Goal: Task Accomplishment & Management: Use online tool/utility

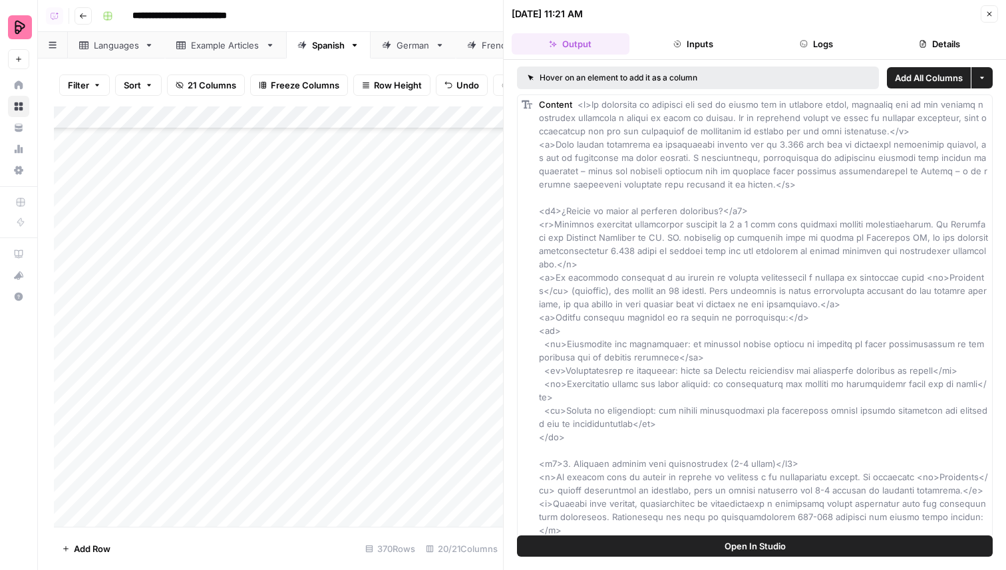
scroll to position [7990, 0]
click at [990, 15] on icon "button" at bounding box center [989, 14] width 5 height 5
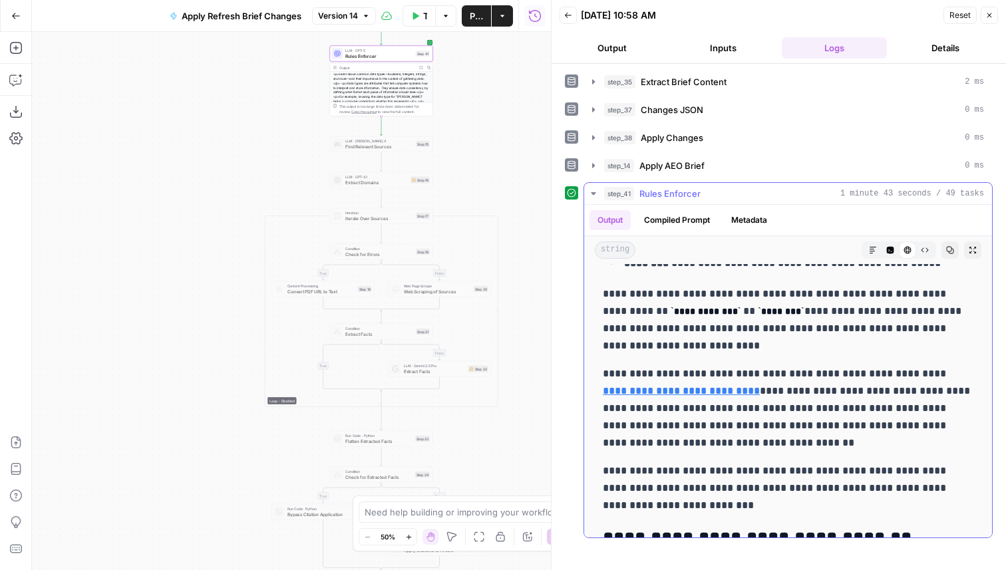
scroll to position [3739, 0]
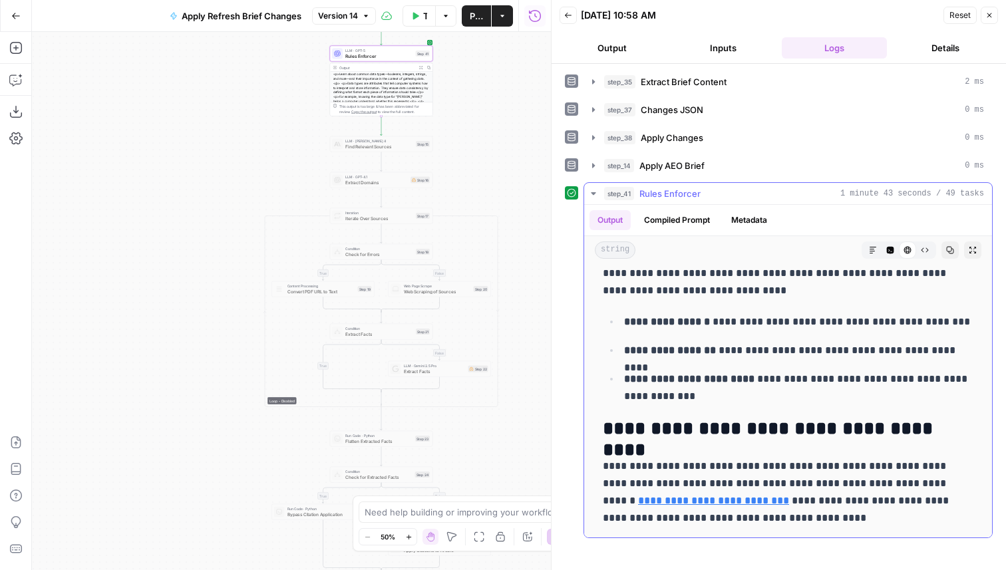
click at [950, 248] on icon "button" at bounding box center [950, 250] width 8 height 8
click at [897, 254] on button "Code Editor" at bounding box center [889, 249] width 17 height 17
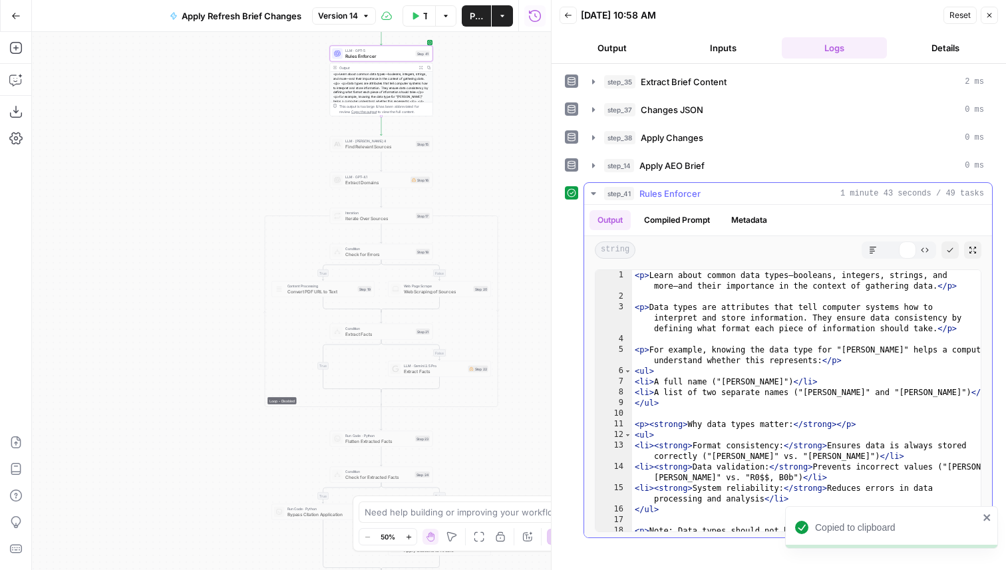
scroll to position [0, 0]
click at [861, 317] on div "< p > Learn about common data types—booleans, integers, strings, and more—and t…" at bounding box center [806, 459] width 349 height 378
type textarea "**********"
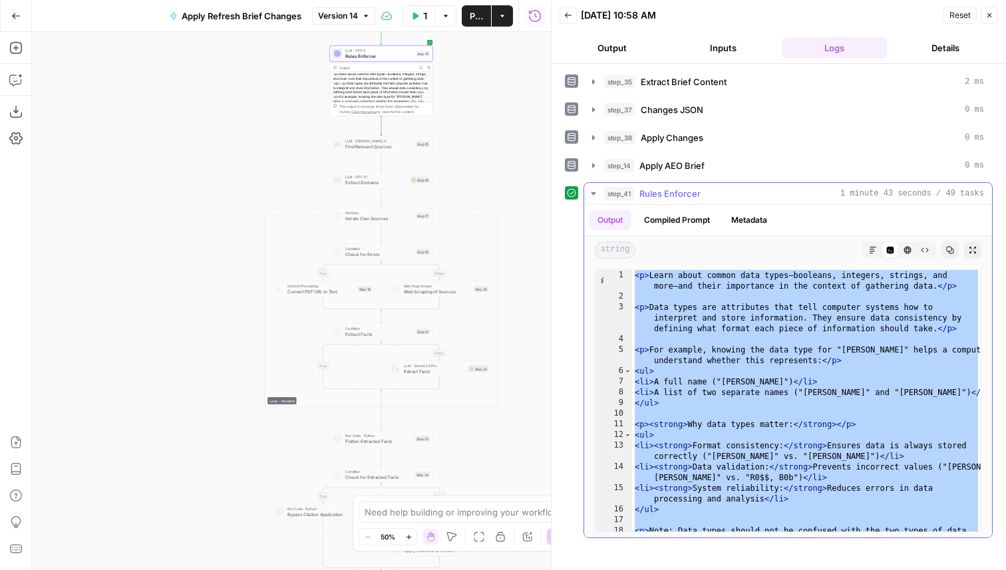
click at [730, 199] on div "step_41 Rules Enforcer 1 minute 43 seconds / 49 tasks" at bounding box center [794, 193] width 380 height 13
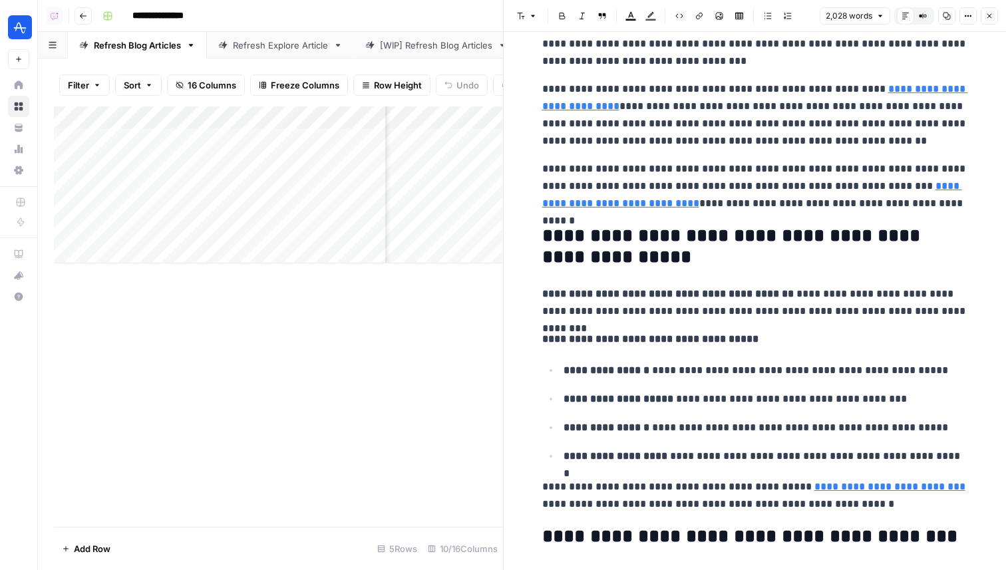
scroll to position [0, 1225]
click at [432, 39] on div "[WIP] Refresh Blog Articles" at bounding box center [436, 45] width 112 height 13
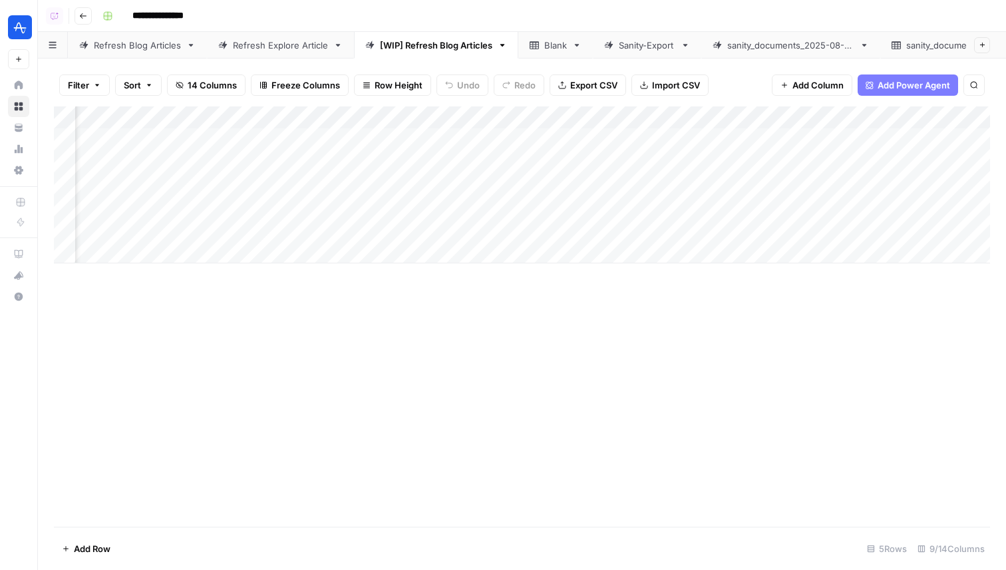
scroll to position [0, 237]
click at [642, 116] on div "Add Column" at bounding box center [522, 184] width 936 height 157
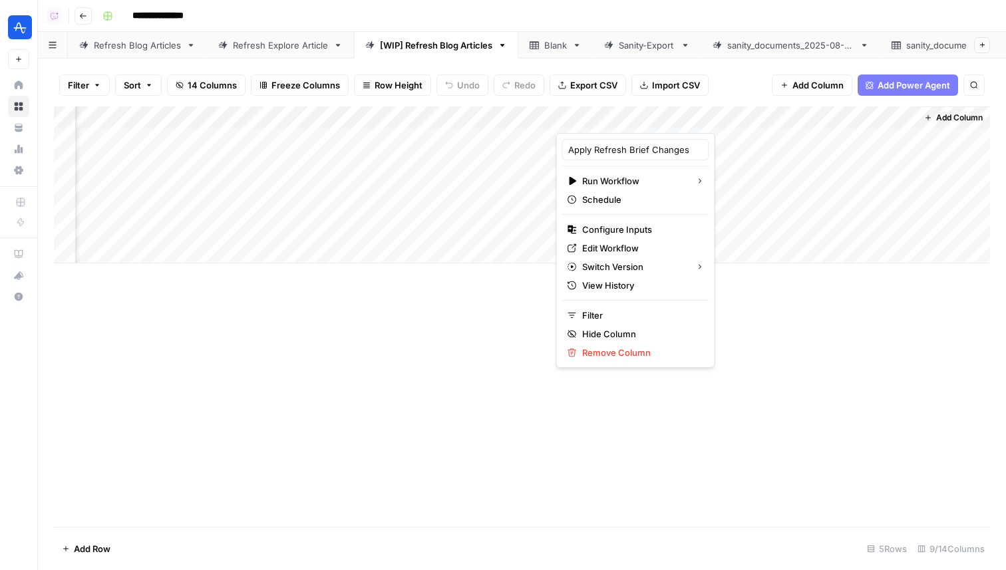
click at [730, 92] on div "Filter Sort 14 Columns Freeze Columns Row Height Undo Redo Export CSV Import CS…" at bounding box center [522, 85] width 936 height 43
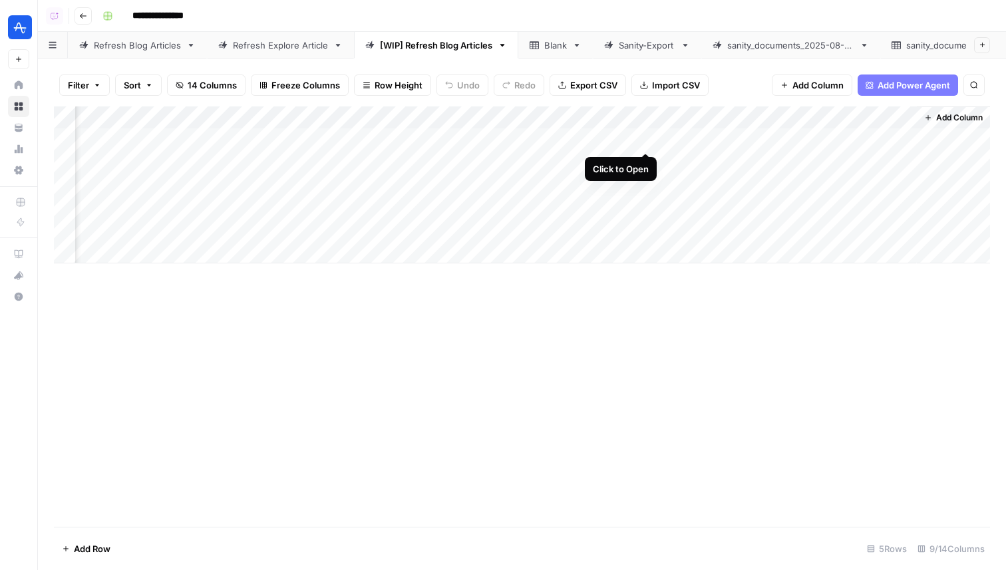
click at [646, 142] on div "Add Column" at bounding box center [522, 184] width 936 height 157
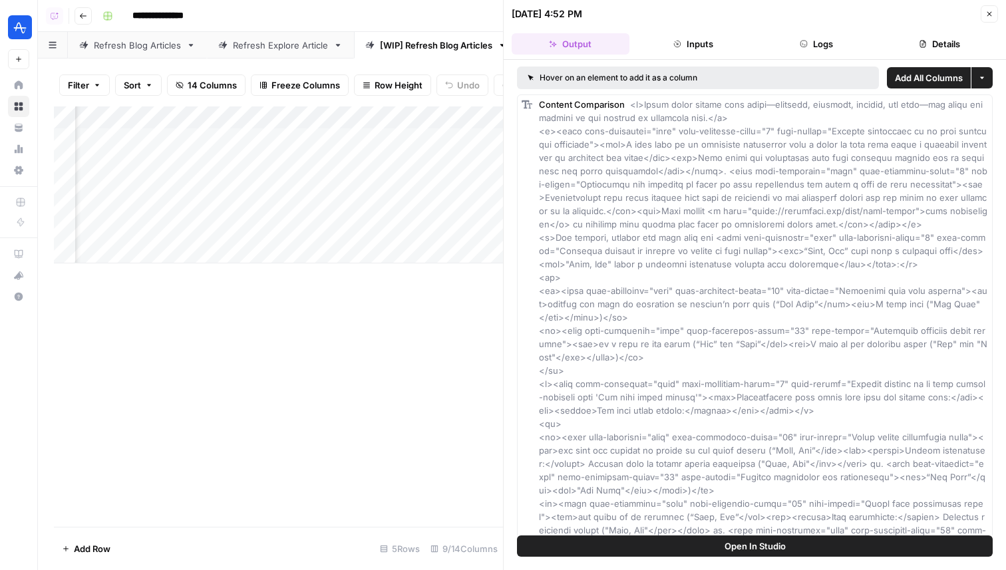
click at [852, 22] on div "08/15/25 at 4:52 PM Close" at bounding box center [754, 13] width 486 height 17
click at [841, 45] on button "Logs" at bounding box center [817, 43] width 118 height 21
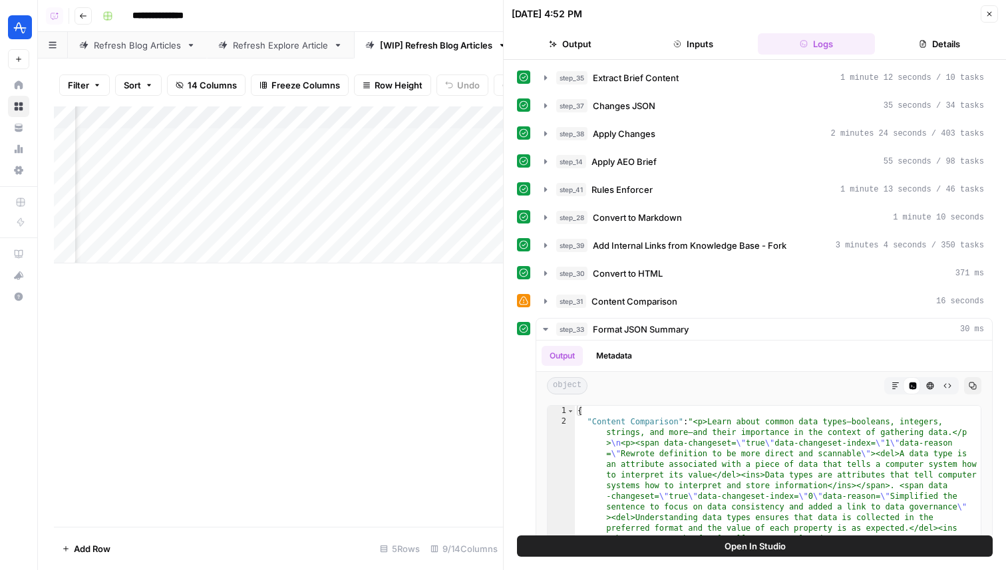
click at [926, 45] on button "Details" at bounding box center [939, 43] width 118 height 21
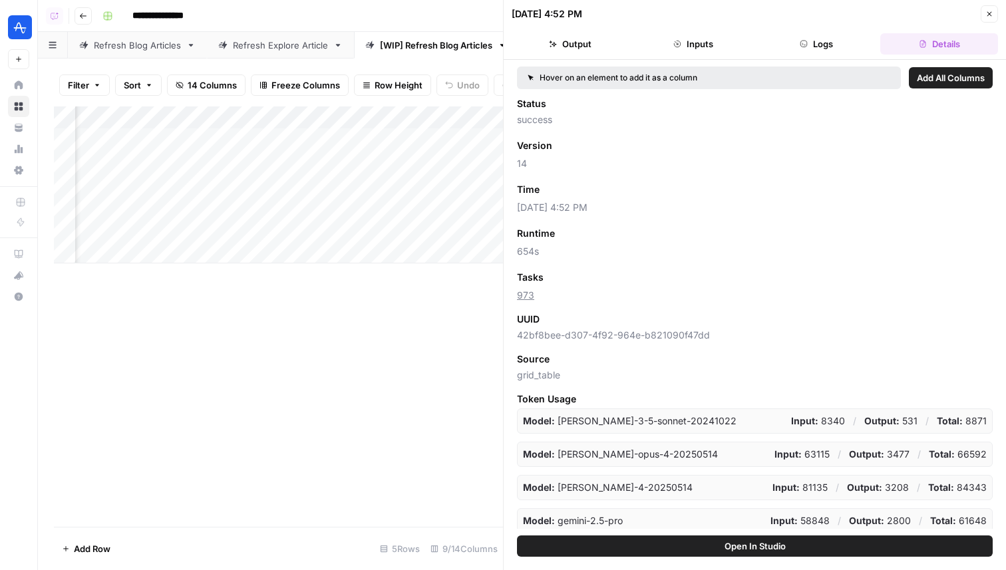
click at [982, 15] on button "Close" at bounding box center [988, 13] width 17 height 17
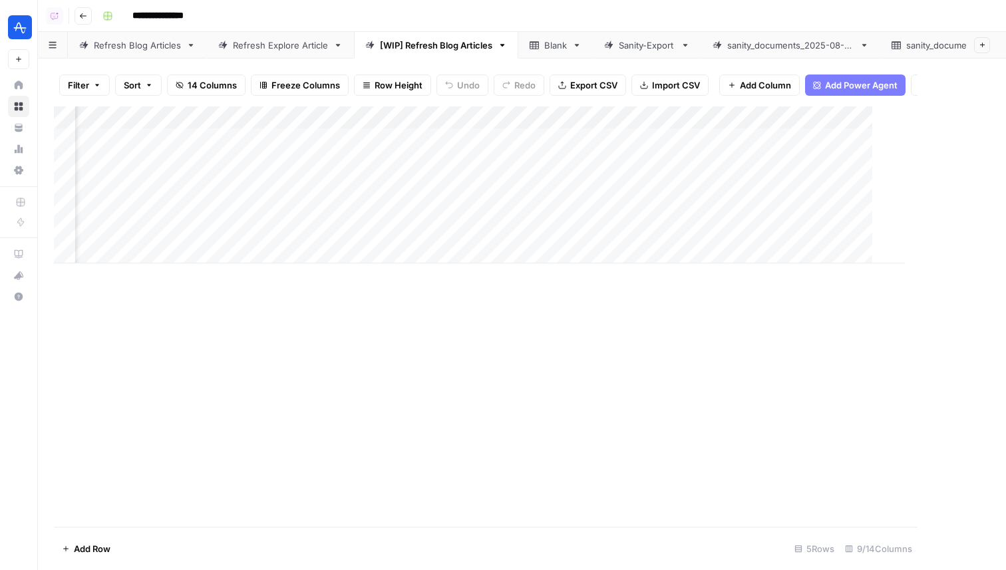
scroll to position [0, 221]
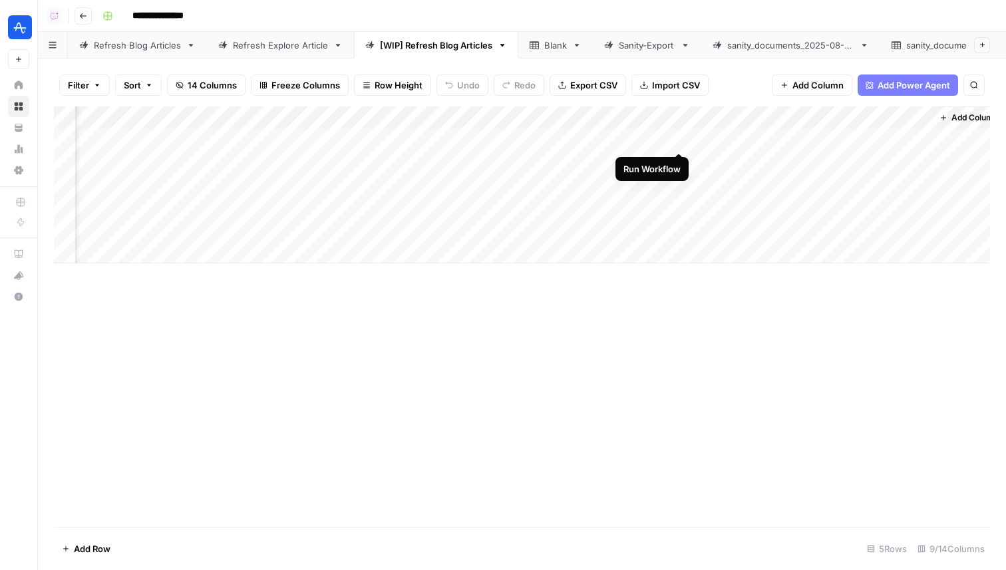
click at [681, 140] on div "Add Column" at bounding box center [522, 184] width 936 height 157
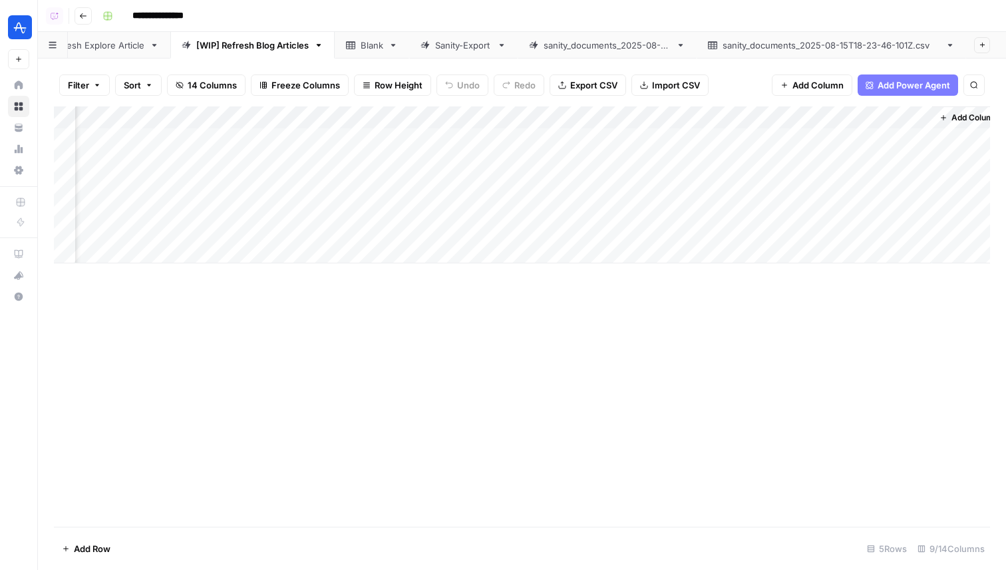
click at [852, 46] on div "sanity_documents_2025-08-15T18-23-46-101Z.csv" at bounding box center [830, 45] width 217 height 13
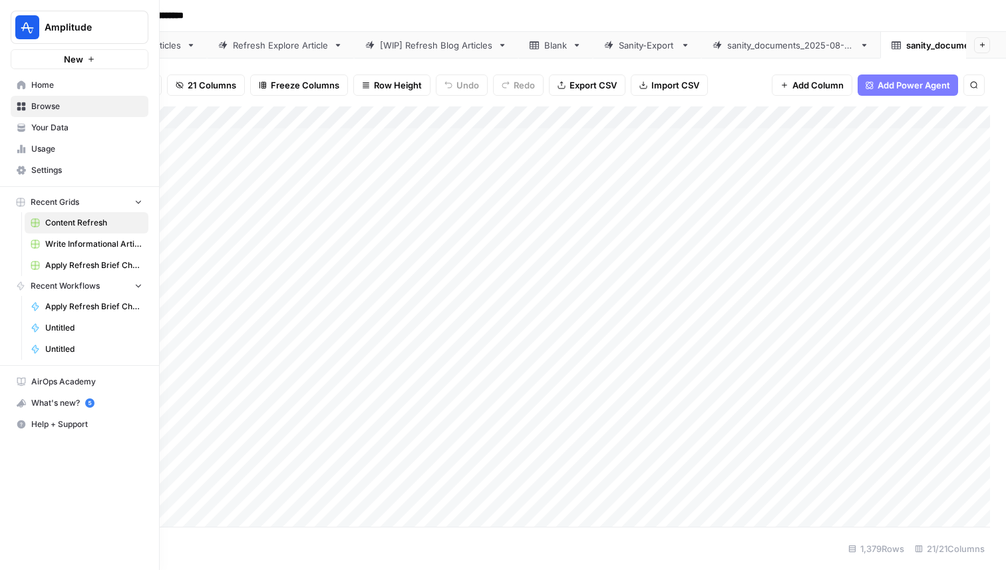
click at [19, 90] on link "Home" at bounding box center [80, 84] width 138 height 21
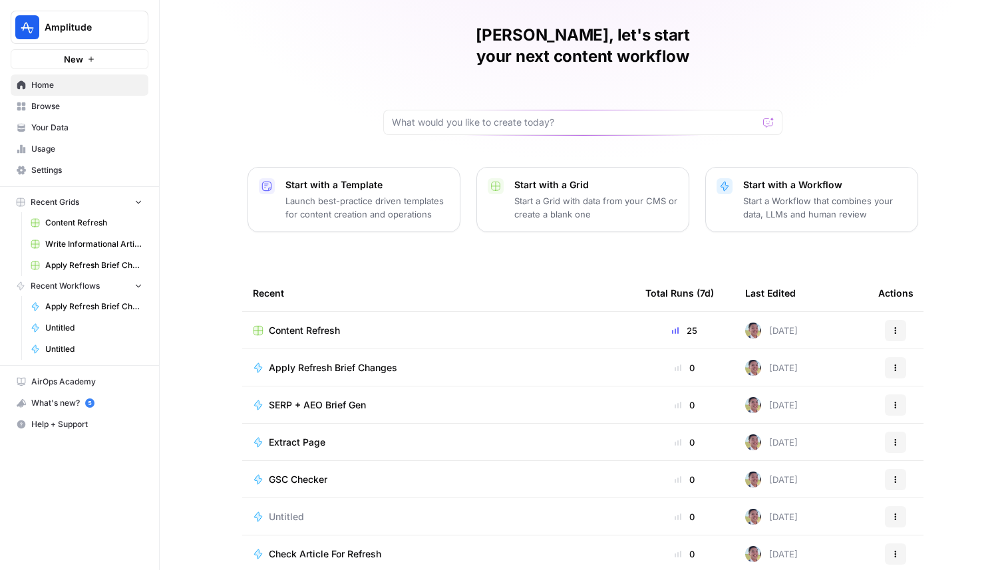
scroll to position [42, 0]
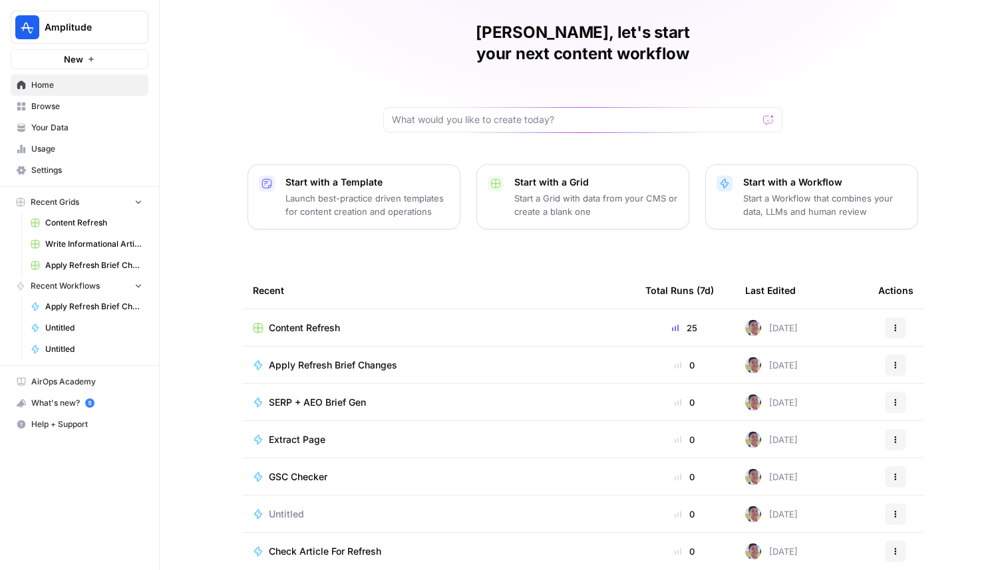
click at [305, 470] on span "GSC Checker" at bounding box center [298, 476] width 59 height 13
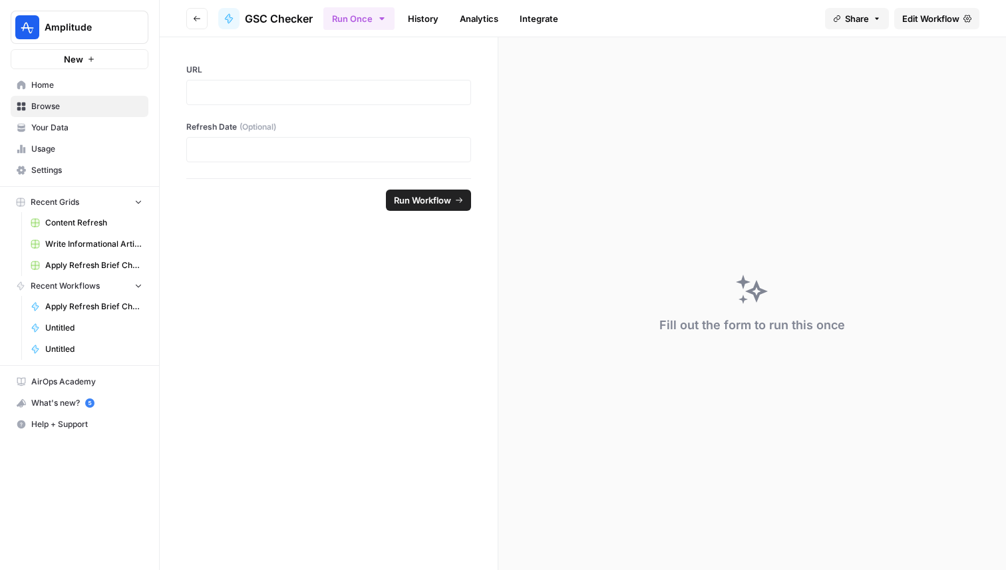
click at [954, 23] on span "Edit Workflow" at bounding box center [930, 18] width 57 height 13
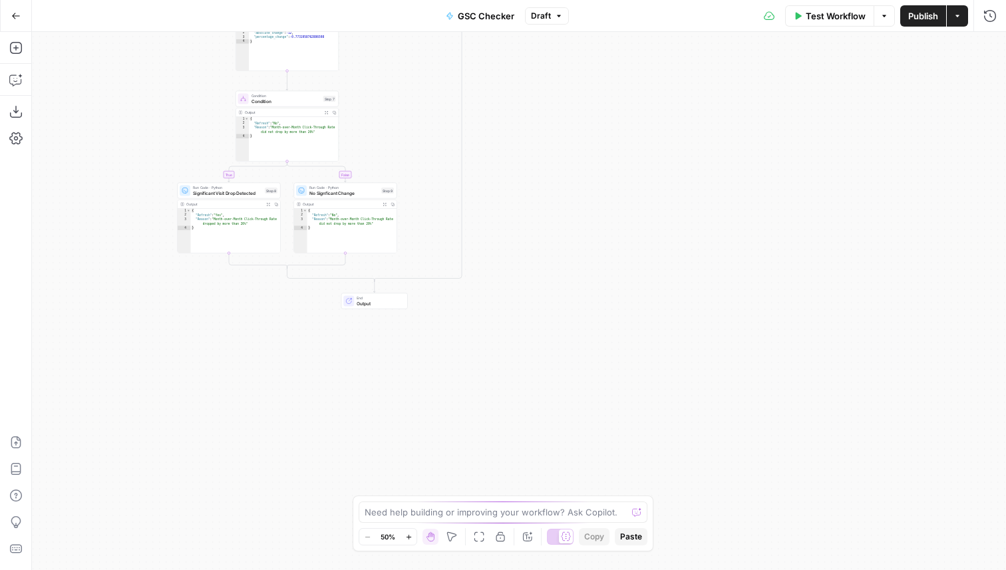
click at [916, 13] on span "Publish" at bounding box center [923, 15] width 30 height 13
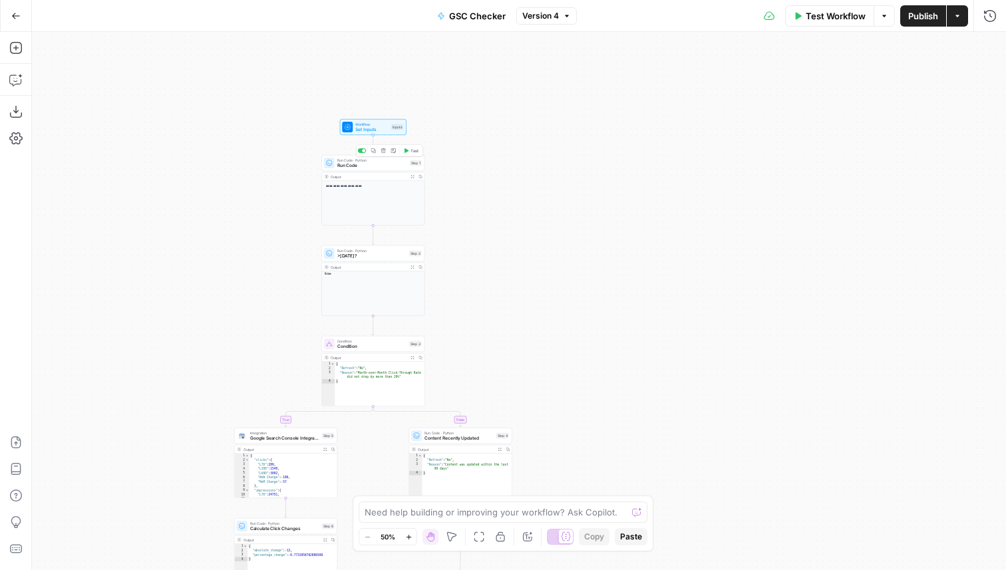
click at [330, 163] on icon at bounding box center [329, 162] width 5 height 5
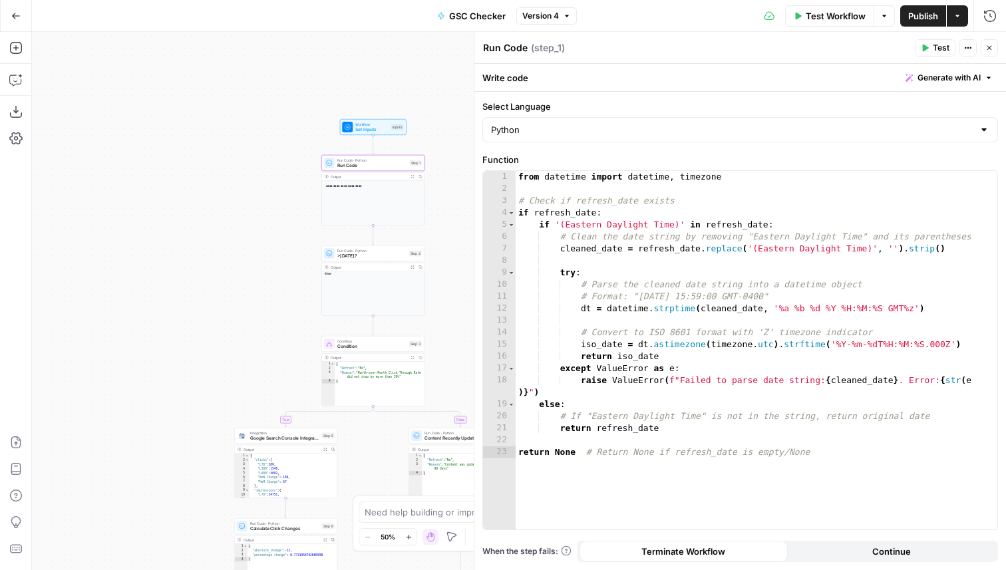
click at [988, 48] on icon "button" at bounding box center [989, 48] width 5 height 5
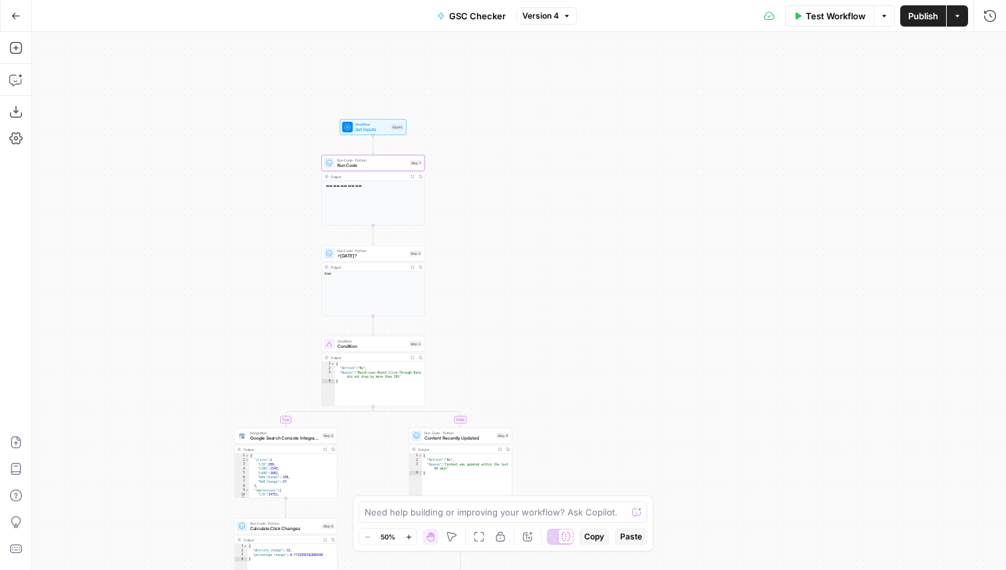
click at [275, 438] on span "Google Search Console Integration" at bounding box center [284, 438] width 69 height 7
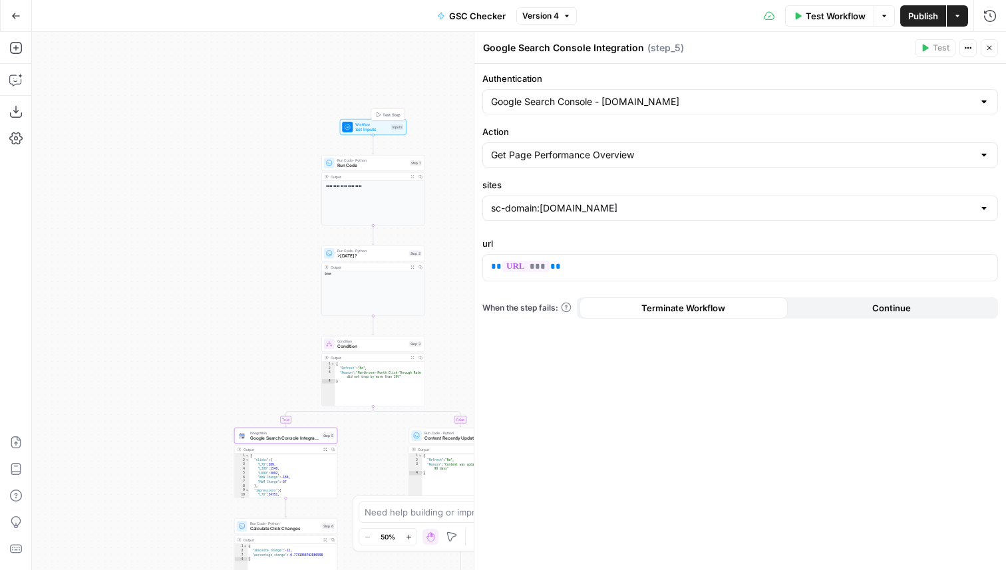
click at [382, 123] on span "Workflow" at bounding box center [371, 124] width 33 height 5
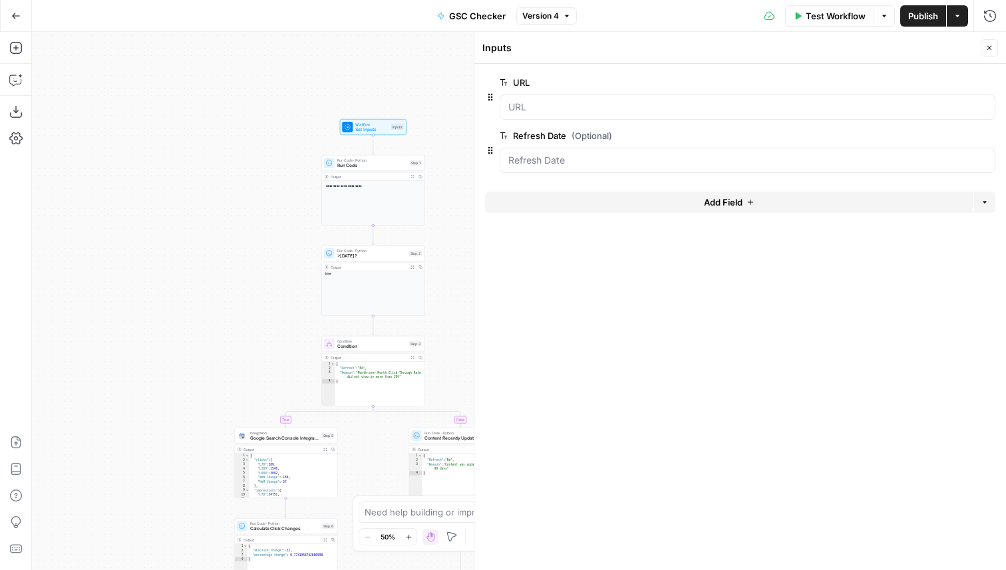
click at [940, 78] on span "edit field" at bounding box center [944, 82] width 29 height 11
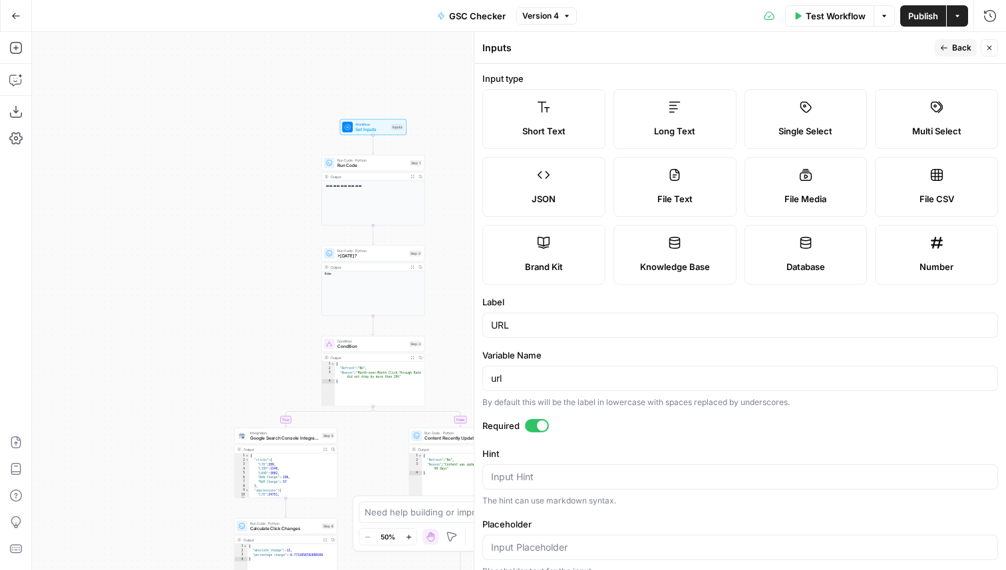
click at [543, 205] on span "JSON" at bounding box center [543, 198] width 24 height 13
click at [964, 51] on span "Back" at bounding box center [961, 48] width 19 height 12
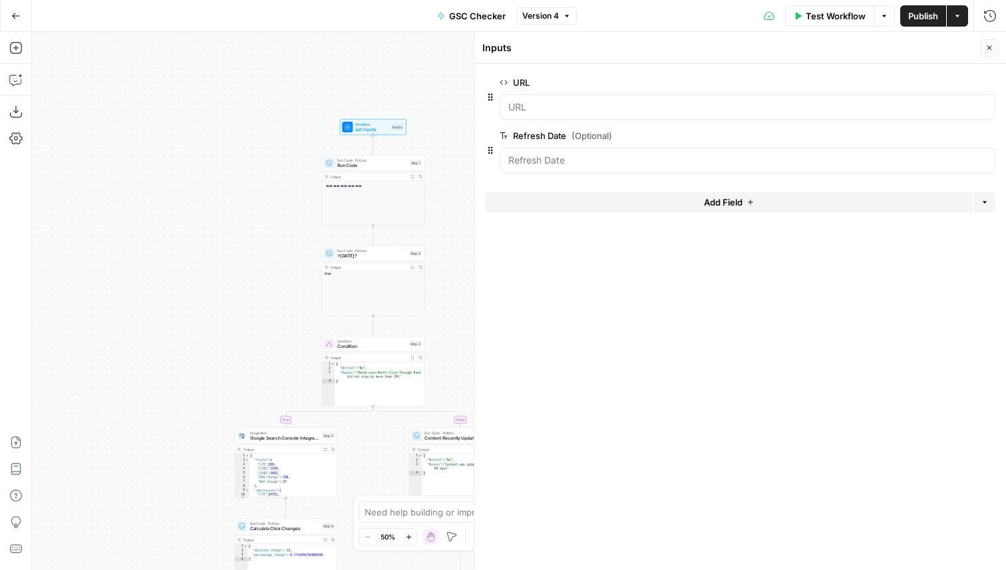
click at [990, 45] on icon "button" at bounding box center [989, 48] width 8 height 8
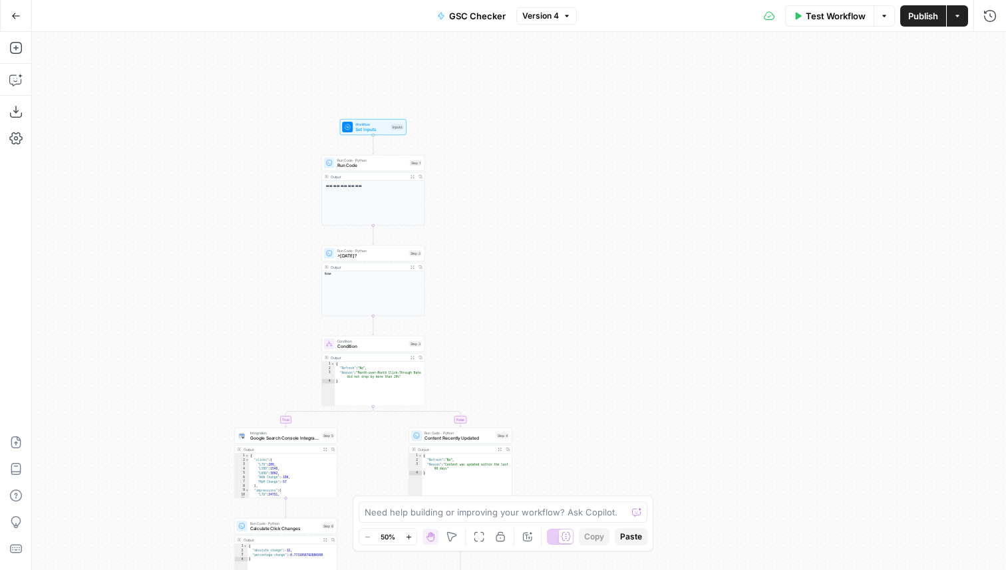
click at [922, 19] on span "Publish" at bounding box center [923, 15] width 30 height 13
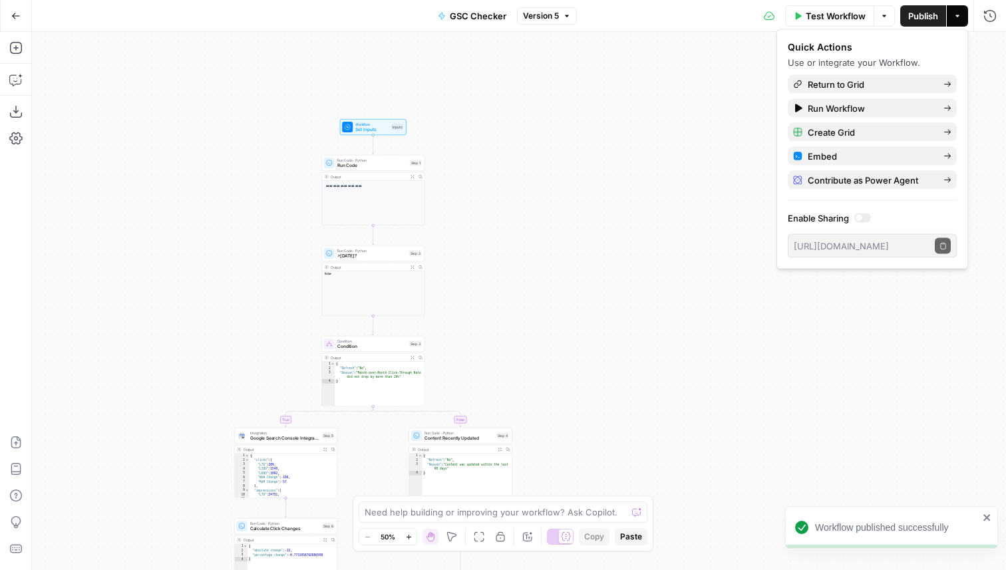
click at [14, 21] on button "Go Back" at bounding box center [16, 16] width 24 height 24
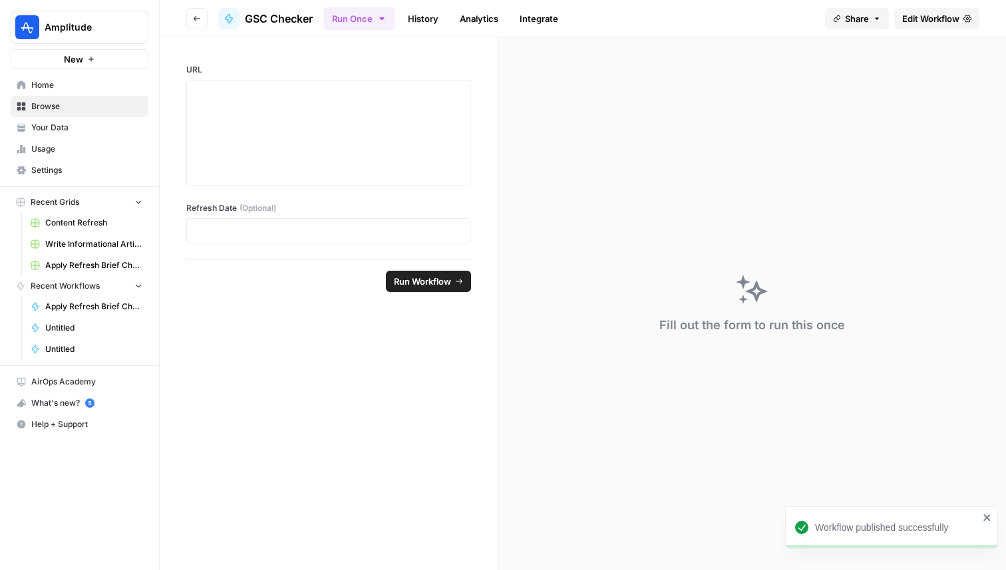
click at [196, 20] on icon "button" at bounding box center [197, 19] width 8 height 8
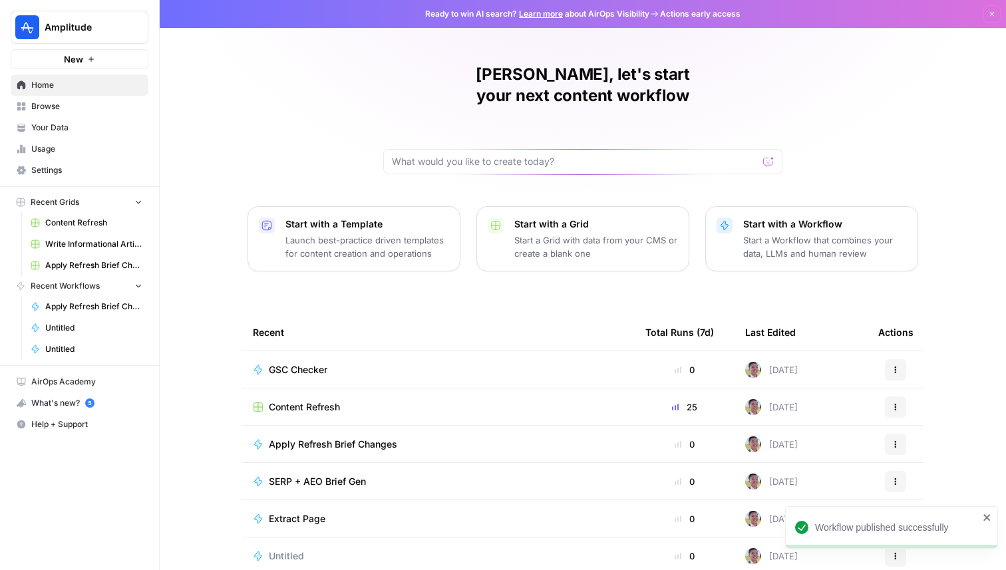
click at [304, 400] on span "Content Refresh" at bounding box center [304, 406] width 71 height 13
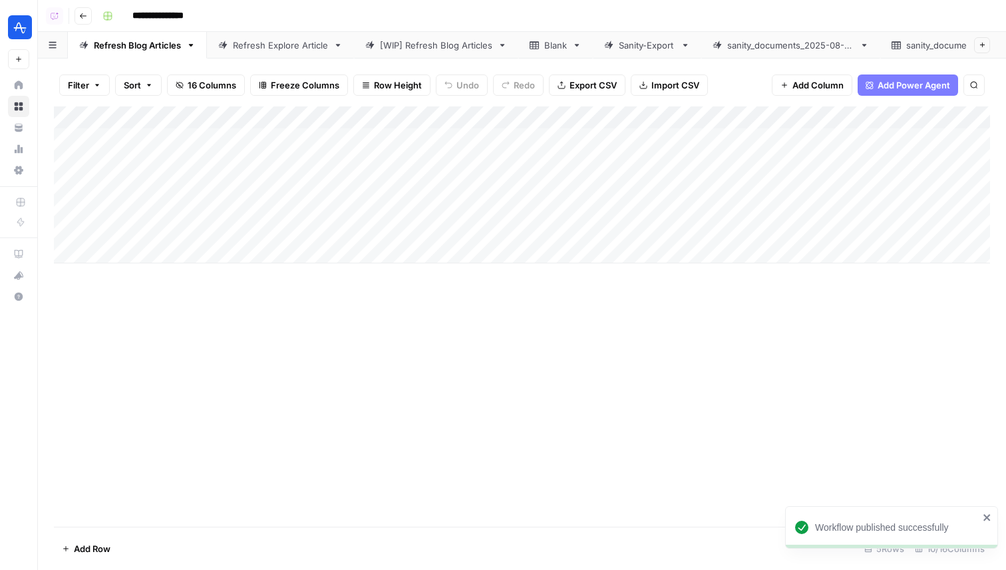
scroll to position [0, 206]
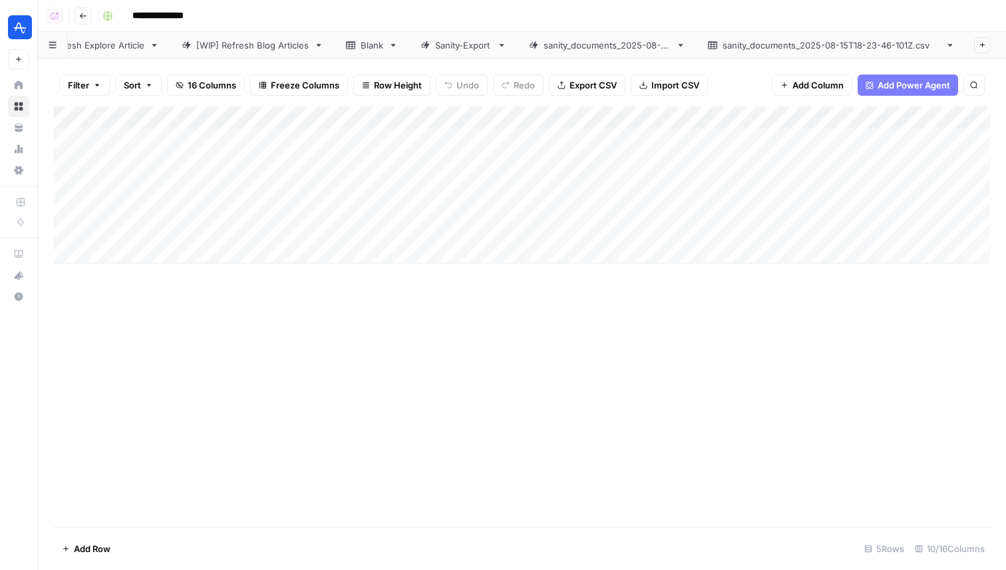
click at [871, 35] on link "sanity_documents_2025-08-15T18-23-46-101Z.csv" at bounding box center [830, 45] width 269 height 27
click at [952, 117] on span "Add Column" at bounding box center [959, 118] width 47 height 12
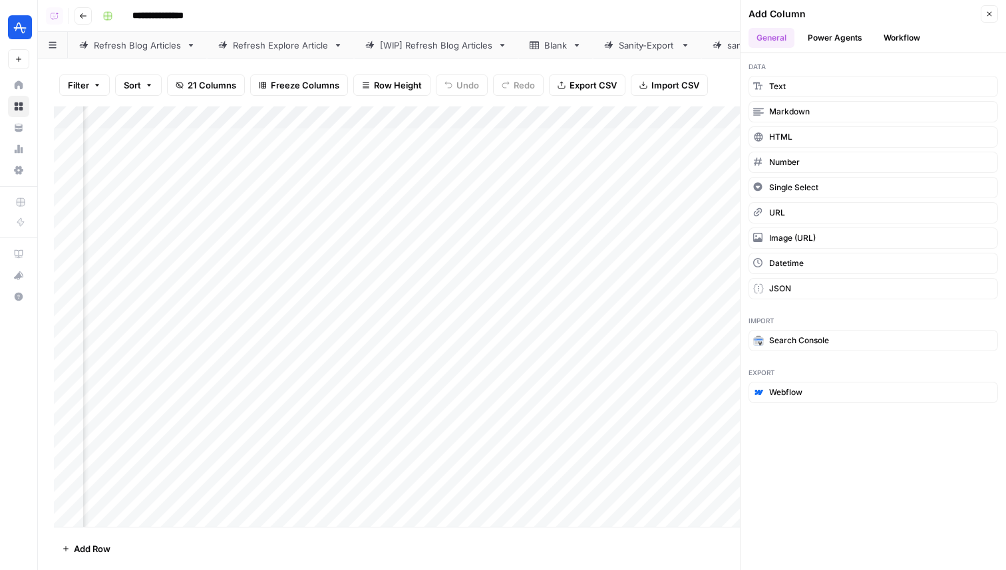
click at [830, 41] on button "Power Agents" at bounding box center [834, 38] width 70 height 20
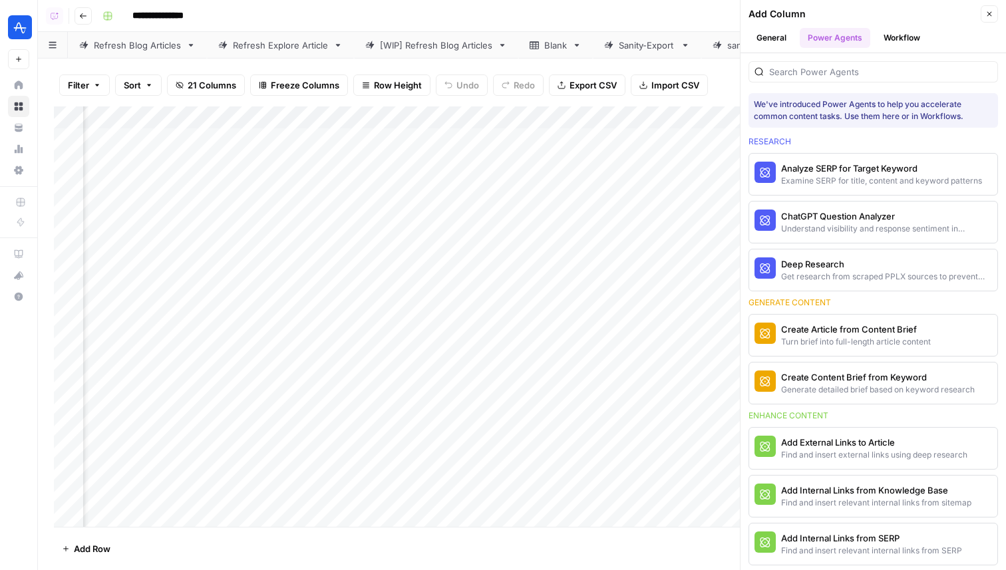
click at [893, 43] on button "Workflow" at bounding box center [901, 38] width 53 height 20
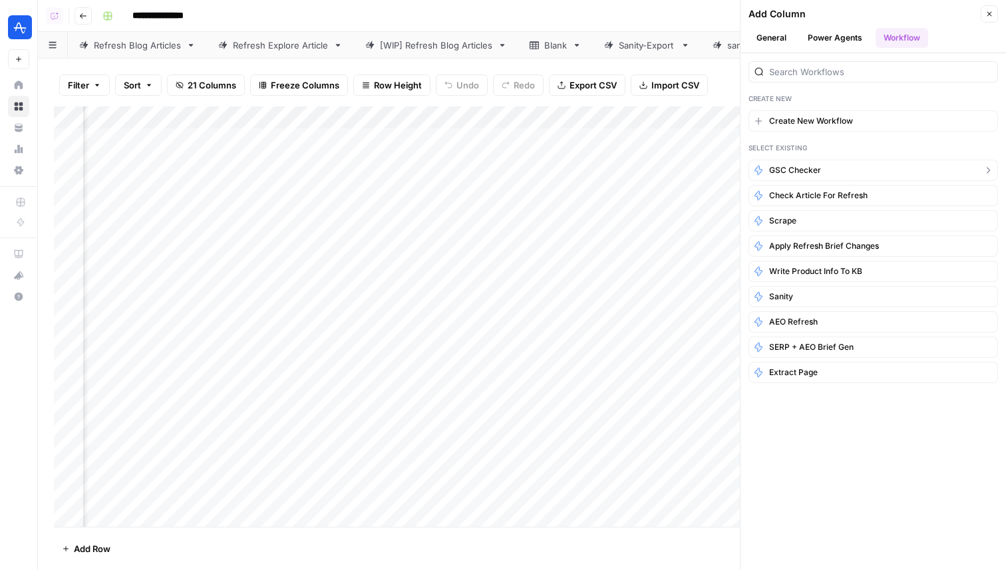
click at [845, 167] on button "GSC Checker" at bounding box center [872, 170] width 249 height 21
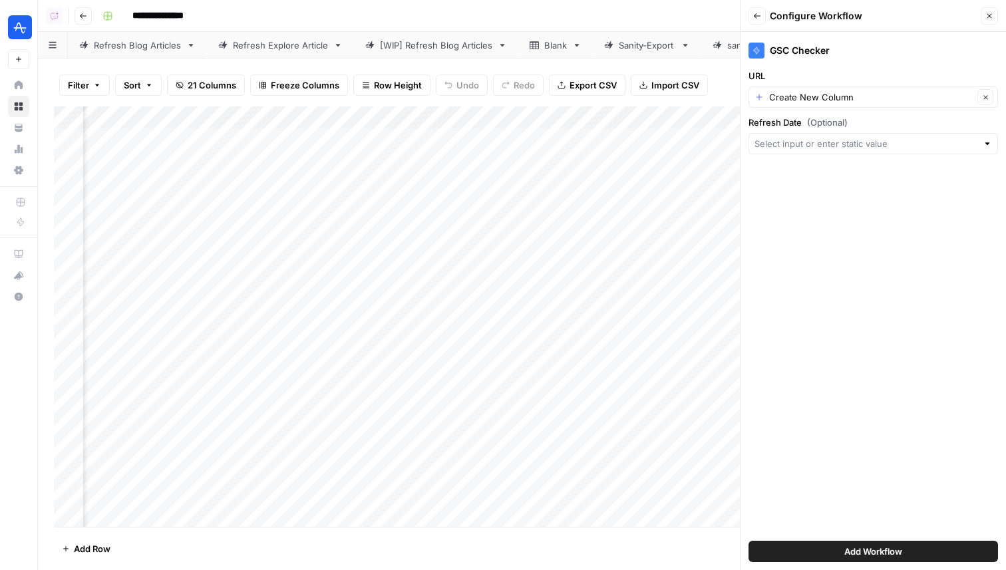
click at [837, 104] on div "Create New Column Clear" at bounding box center [872, 96] width 249 height 21
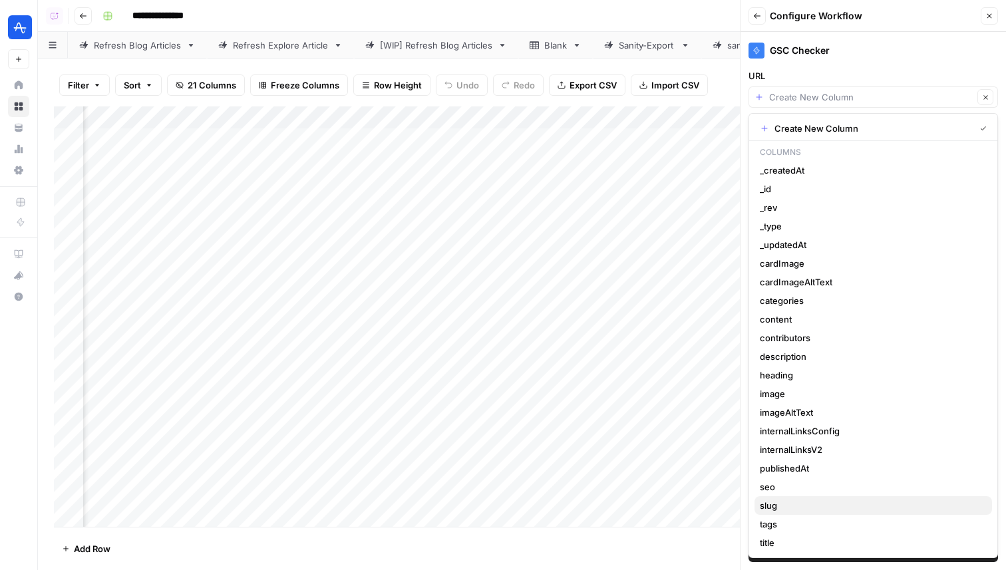
click at [813, 505] on span "slug" at bounding box center [870, 505] width 221 height 13
type input "slug"
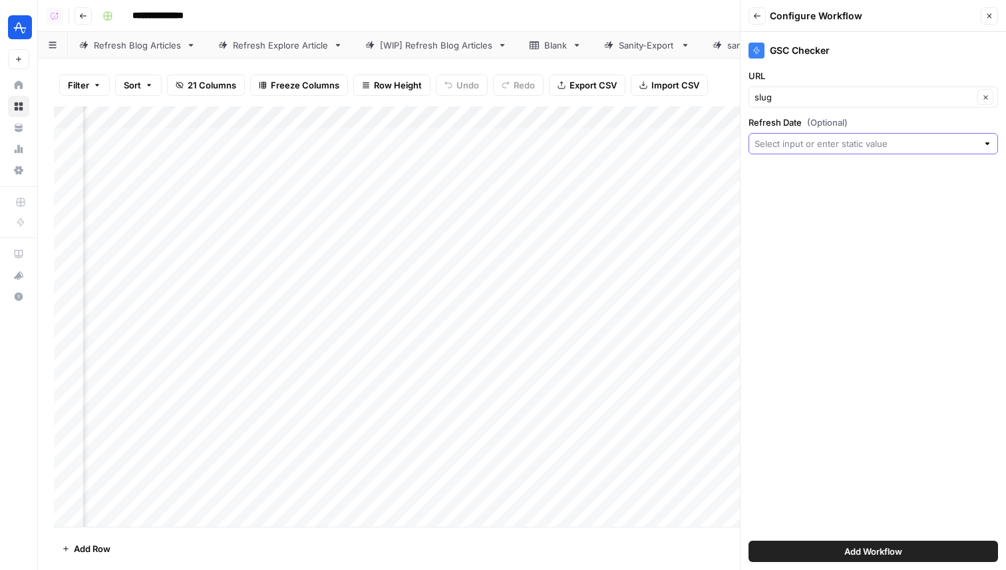
click at [845, 149] on input "Refresh Date (Optional)" at bounding box center [865, 143] width 223 height 13
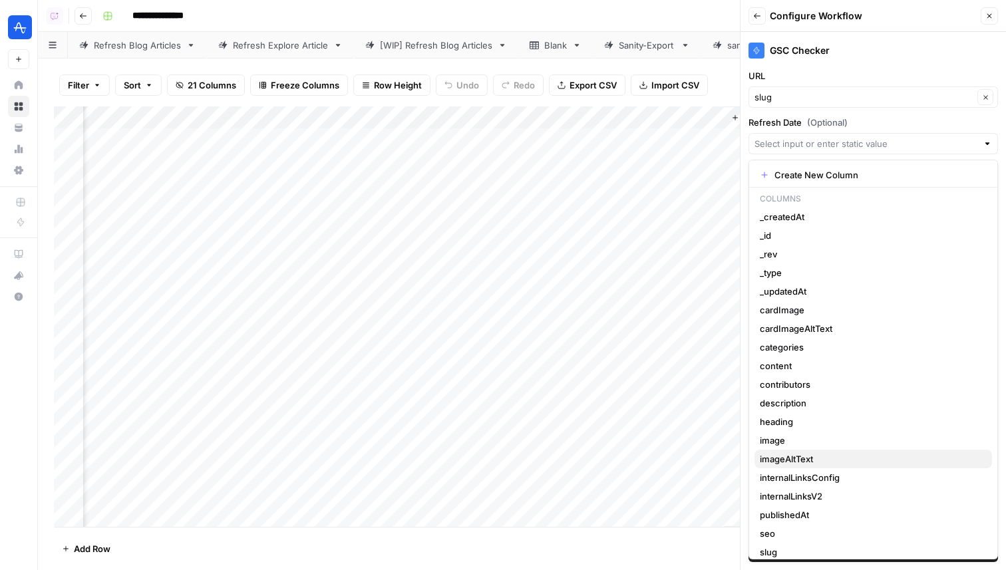
scroll to position [45, 0]
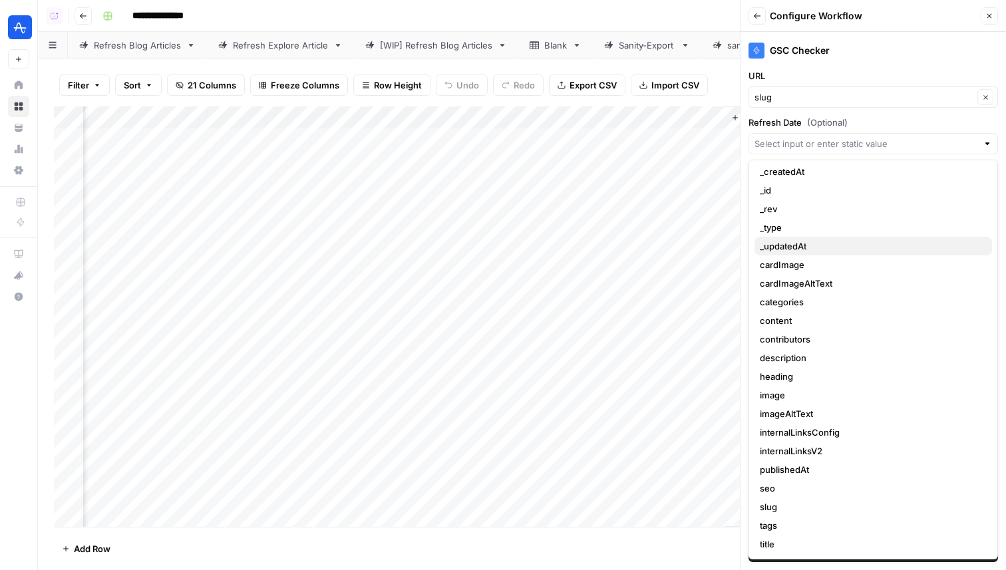
click at [805, 245] on span "_updatedAt" at bounding box center [870, 245] width 221 height 13
type input "_updatedAt"
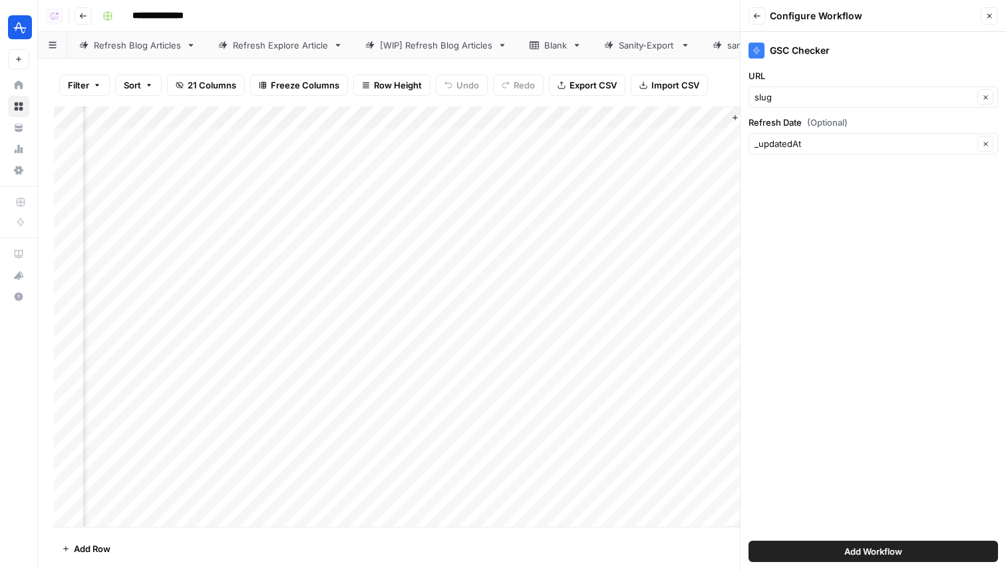
click at [877, 552] on span "Add Workflow" at bounding box center [873, 551] width 58 height 13
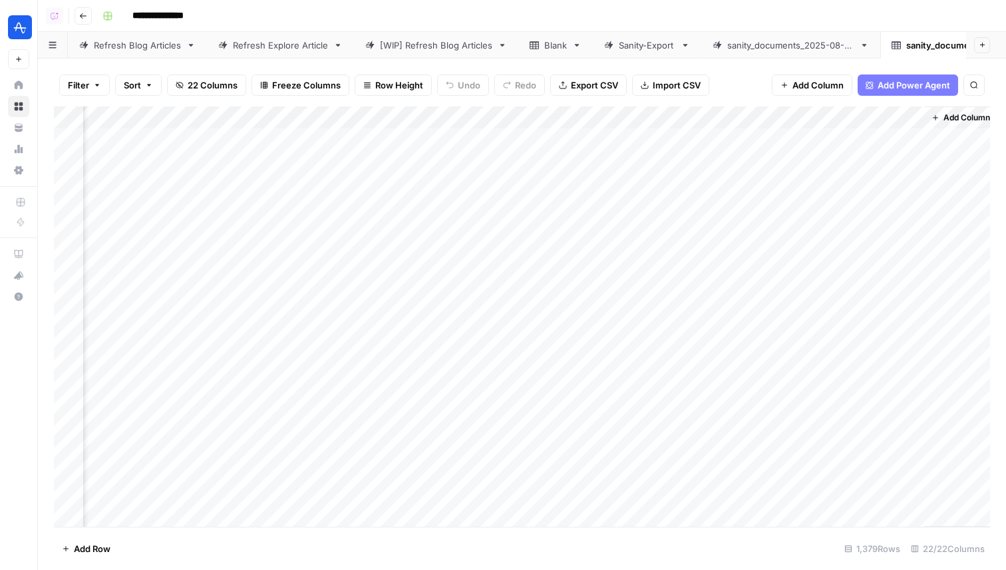
scroll to position [0, 1802]
click at [889, 120] on div "Add Column" at bounding box center [522, 316] width 936 height 420
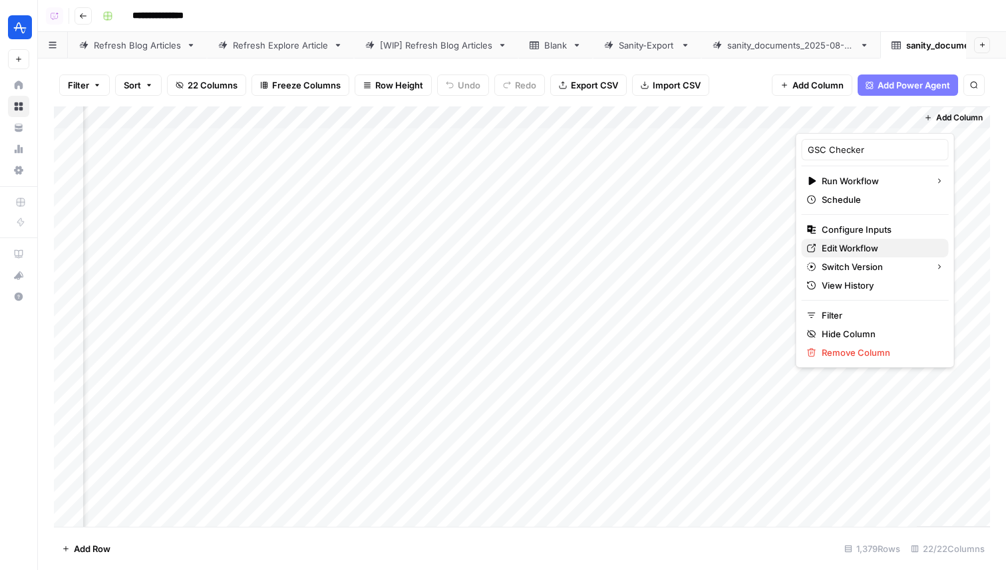
click at [864, 253] on span "Edit Workflow" at bounding box center [879, 247] width 116 height 13
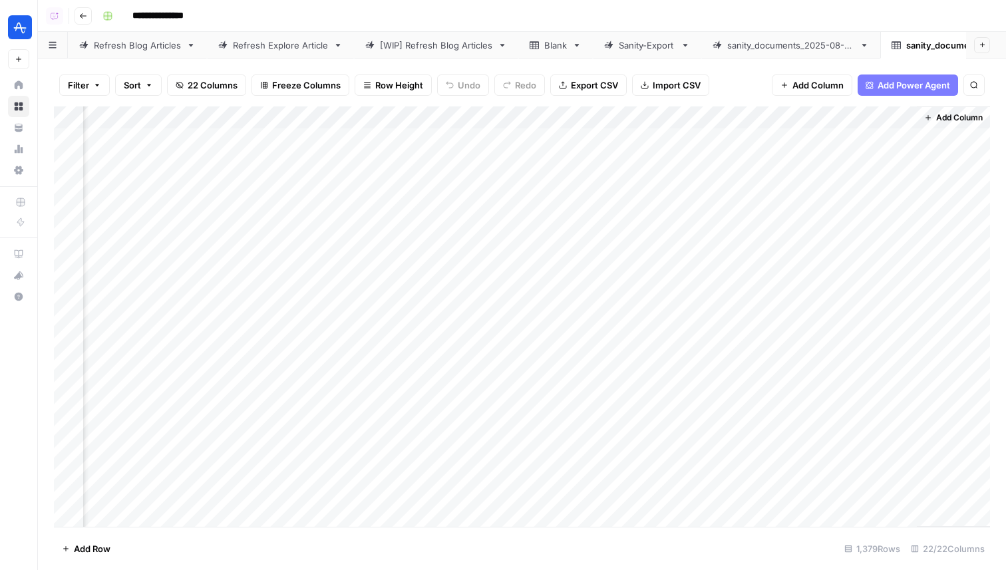
click at [860, 140] on div "Add Column" at bounding box center [522, 316] width 936 height 420
click at [887, 140] on div "Add Column" at bounding box center [522, 316] width 936 height 420
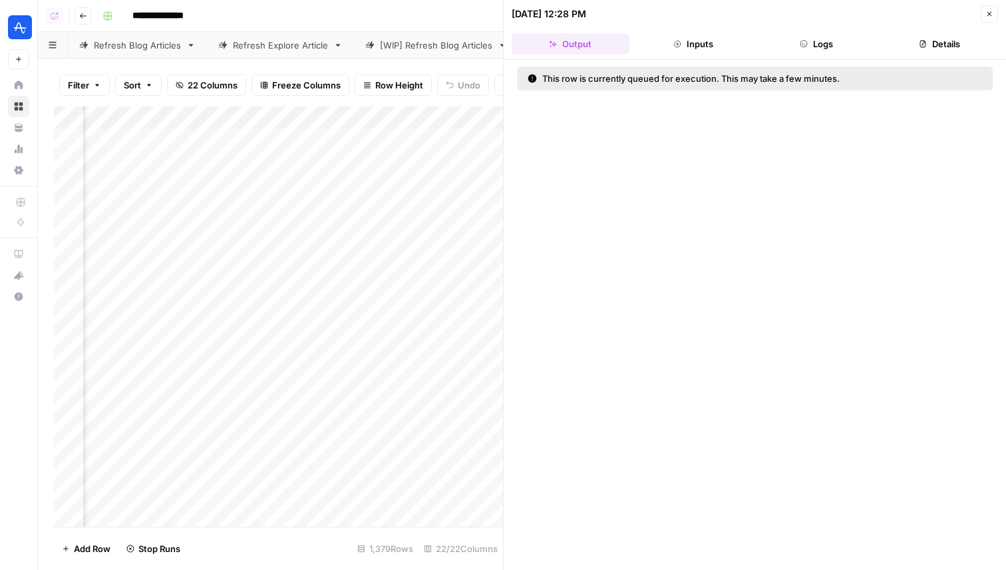
click at [982, 15] on button "Close" at bounding box center [988, 13] width 17 height 17
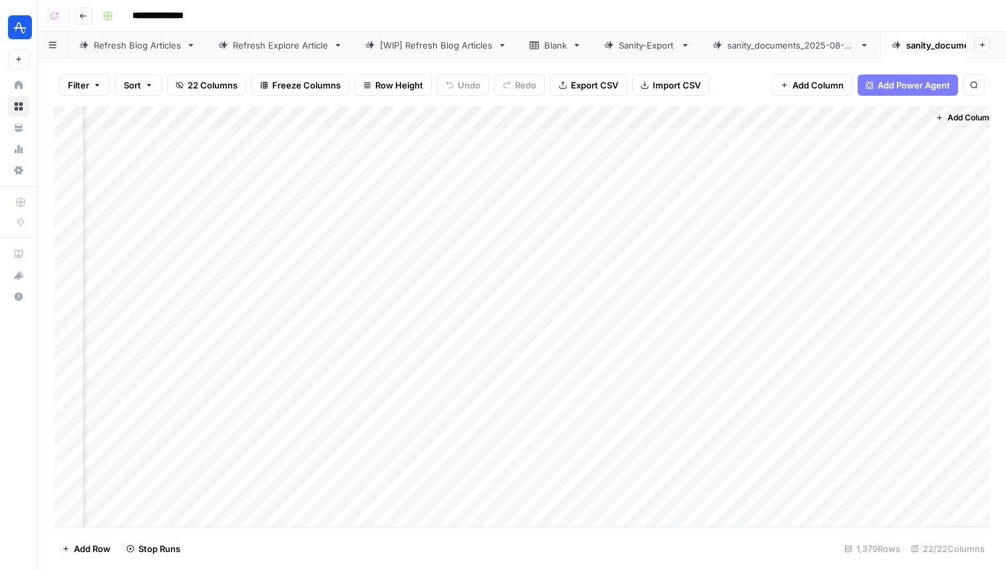
scroll to position [0, 1786]
click at [900, 137] on div "Add Column" at bounding box center [522, 316] width 936 height 420
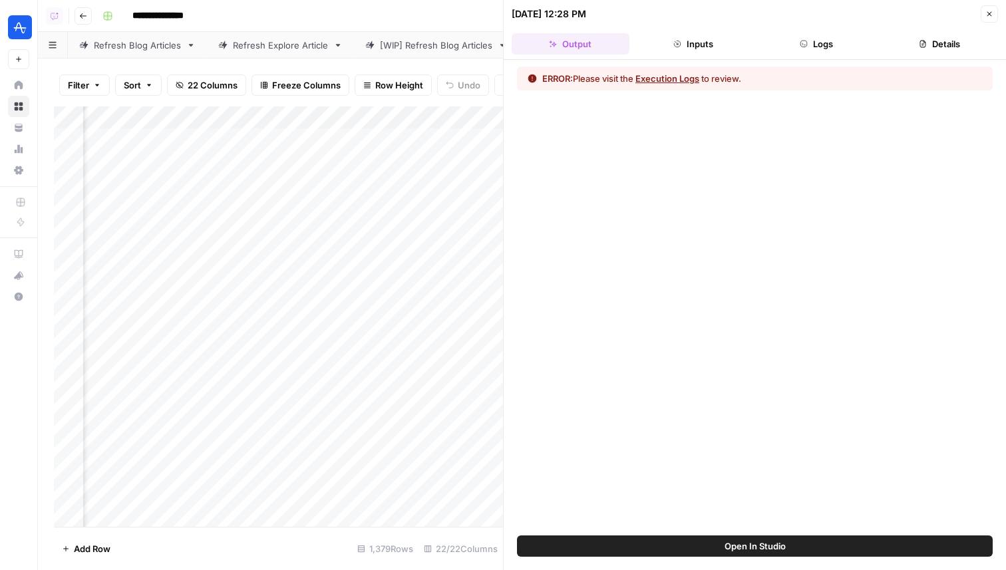
click at [835, 55] on header "08/18/25 at 12:28 PM Close Output Inputs Logs Details" at bounding box center [754, 30] width 502 height 60
click at [835, 35] on button "Logs" at bounding box center [817, 43] width 118 height 21
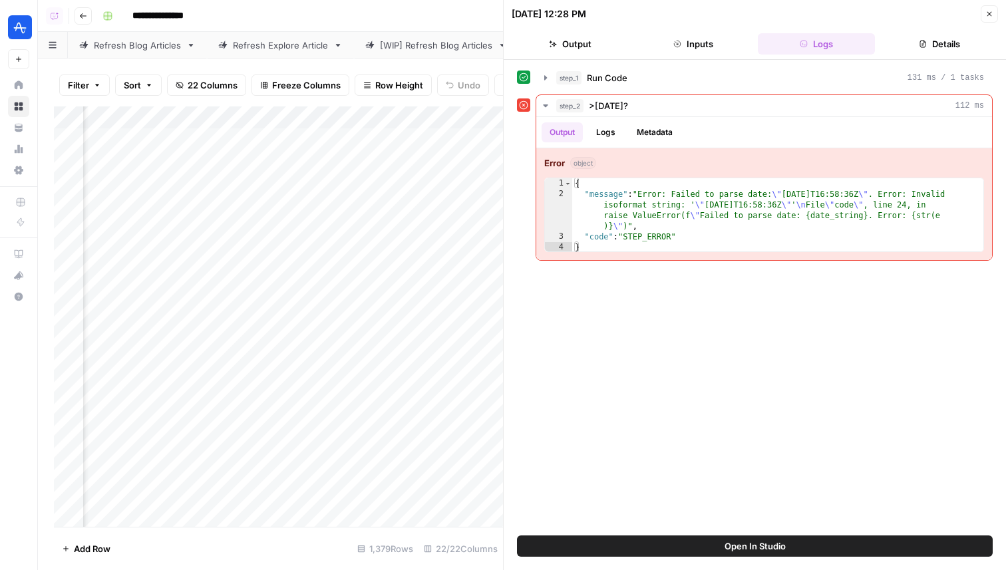
click at [987, 9] on button "Close" at bounding box center [988, 13] width 17 height 17
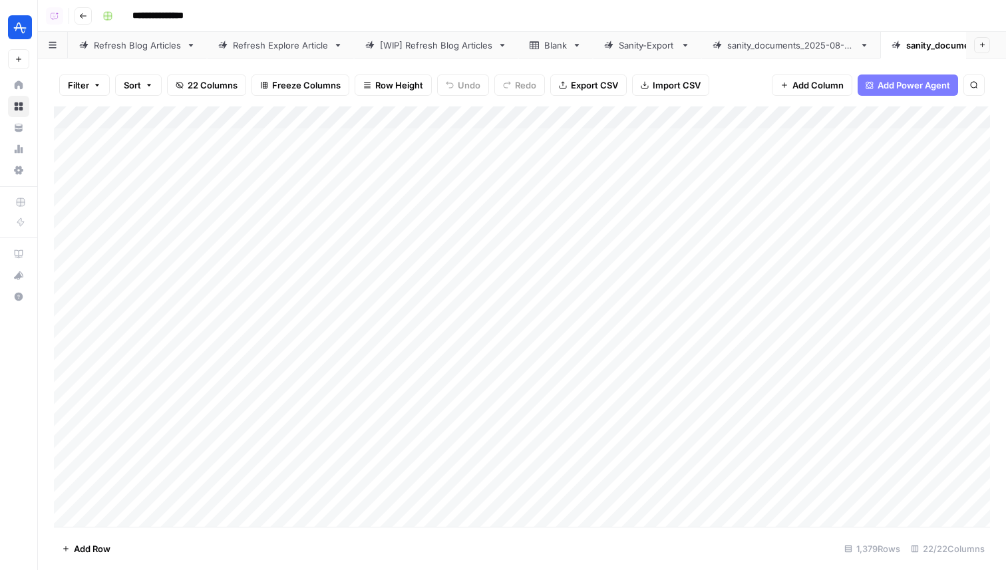
click at [797, 53] on link "sanity_documents_2025-08-13.csv" at bounding box center [790, 45] width 179 height 27
click at [651, 45] on div "Sanity-Export" at bounding box center [647, 45] width 57 height 13
click at [901, 42] on icon at bounding box center [895, 45] width 9 height 9
click at [607, 132] on div "Add Column" at bounding box center [522, 316] width 936 height 420
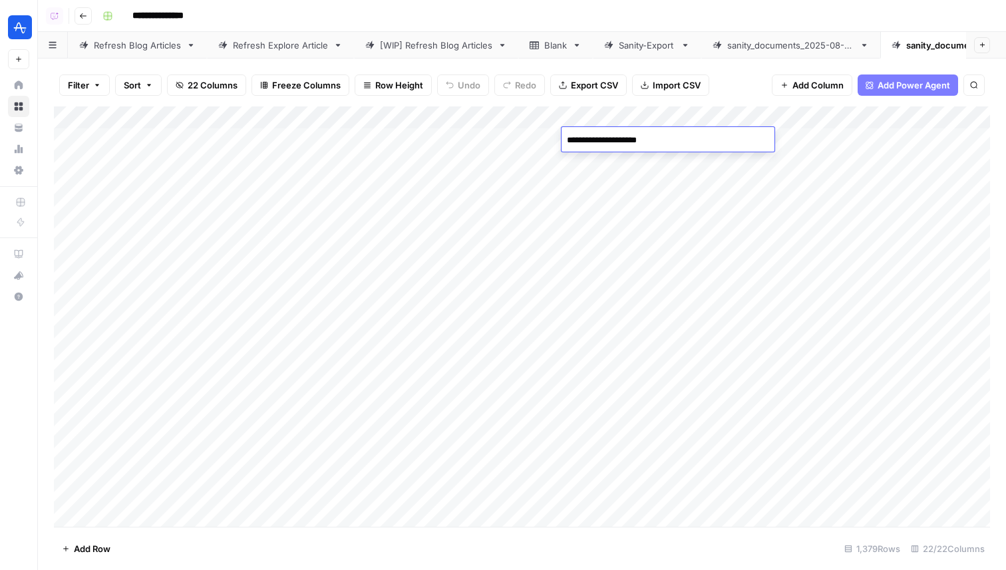
click at [571, 139] on textarea "**********" at bounding box center [667, 140] width 213 height 19
type textarea "**********"
click at [676, 132] on textarea "**********" at bounding box center [667, 140] width 213 height 19
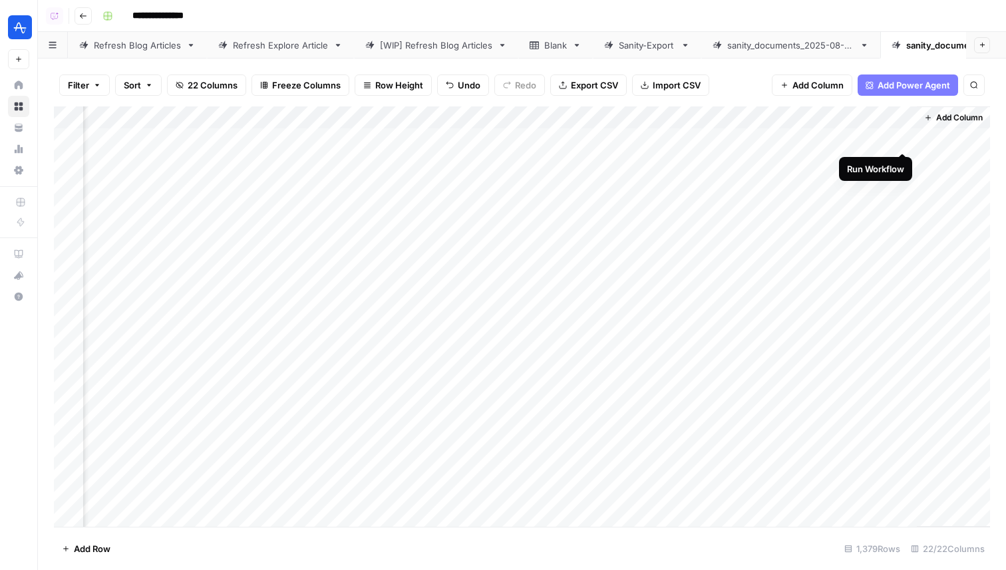
click at [902, 140] on div "Add Column" at bounding box center [522, 316] width 936 height 420
click at [888, 138] on div "Add Column" at bounding box center [522, 316] width 936 height 420
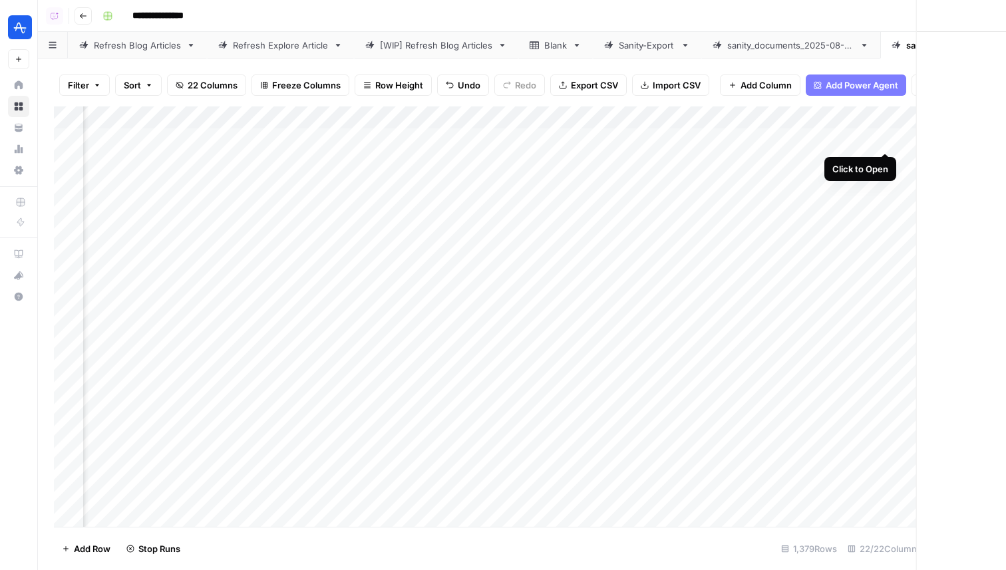
scroll to position [0, 1789]
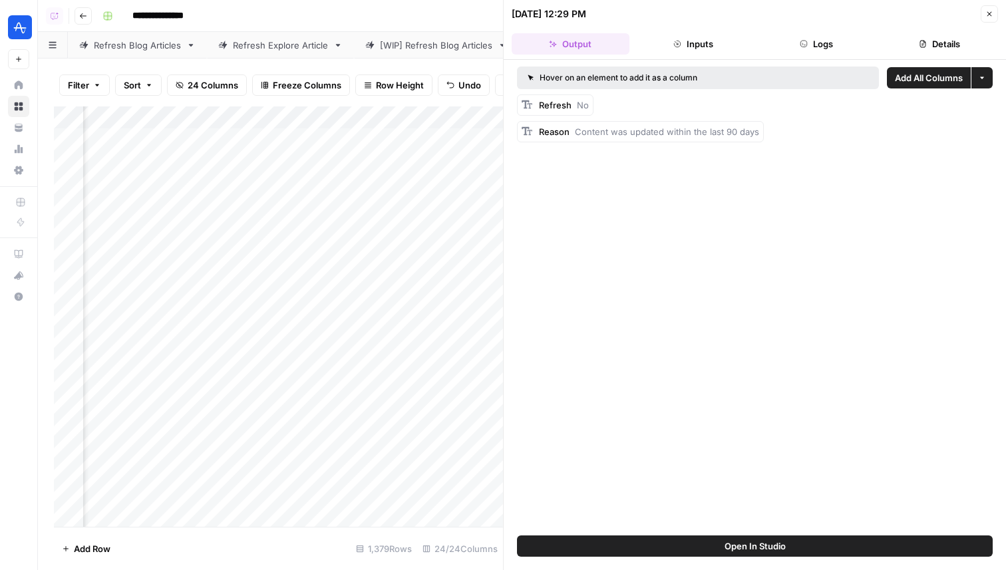
click at [785, 536] on button "Open In Studio" at bounding box center [755, 545] width 476 height 21
click at [988, 16] on icon "button" at bounding box center [989, 14] width 8 height 8
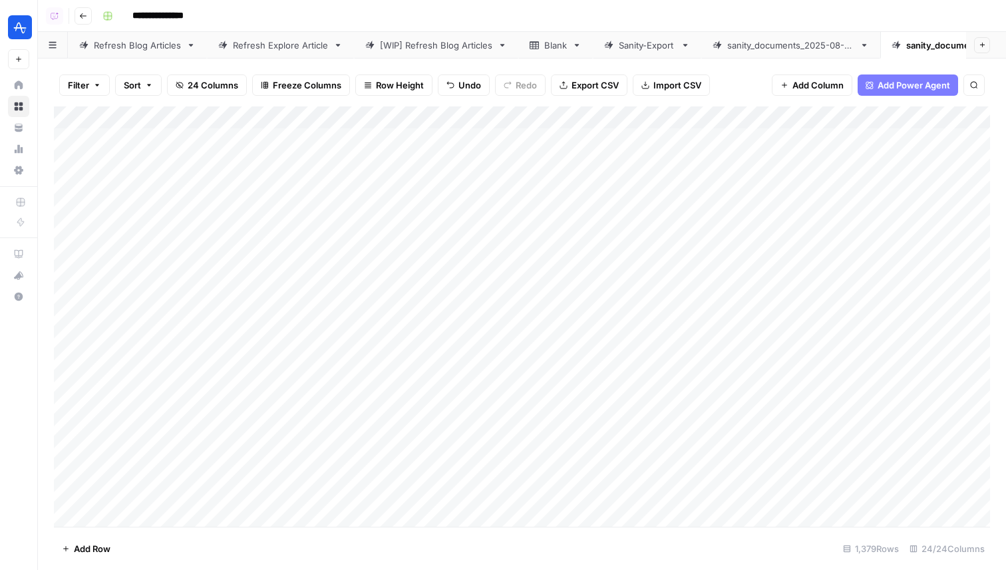
click at [660, 159] on div "Add Column" at bounding box center [522, 316] width 936 height 420
click at [571, 166] on textarea "**********" at bounding box center [667, 163] width 213 height 19
type textarea "**********"
click at [732, 206] on div "Add Column" at bounding box center [522, 316] width 936 height 420
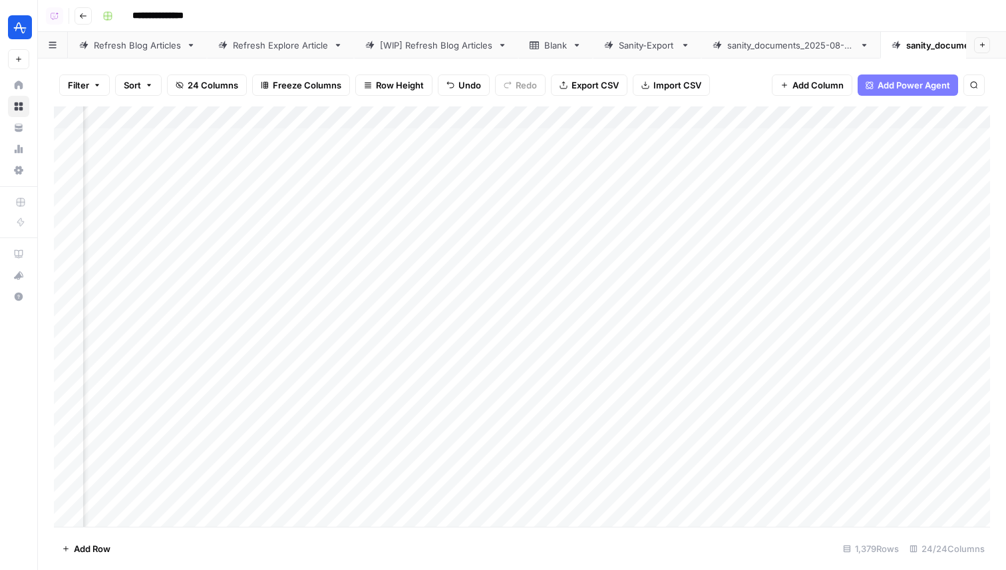
scroll to position [0, 1848]
click at [803, 166] on div "Add Column" at bounding box center [522, 316] width 936 height 420
click at [640, 162] on div "Add Column" at bounding box center [522, 316] width 936 height 420
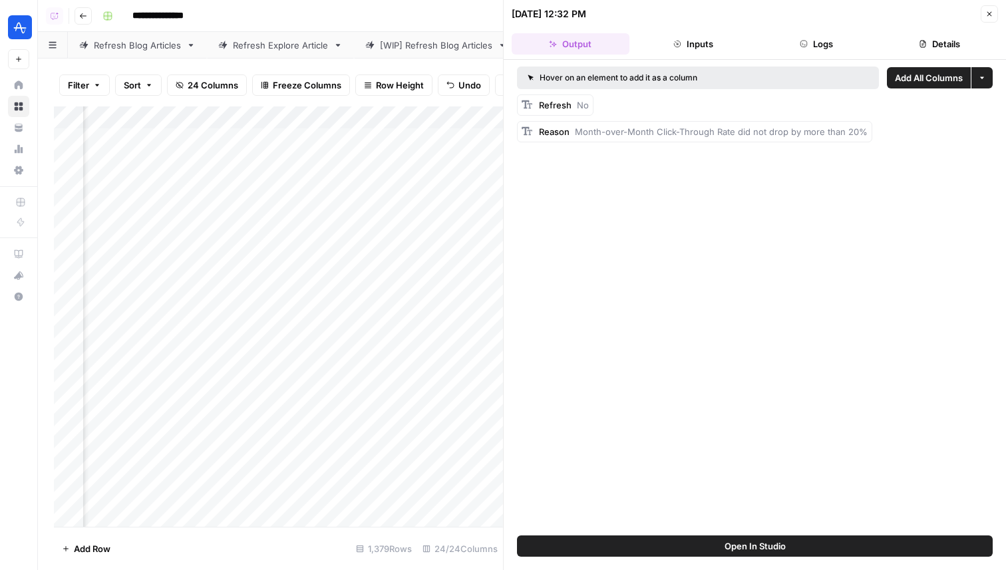
click at [836, 51] on button "Logs" at bounding box center [817, 43] width 118 height 21
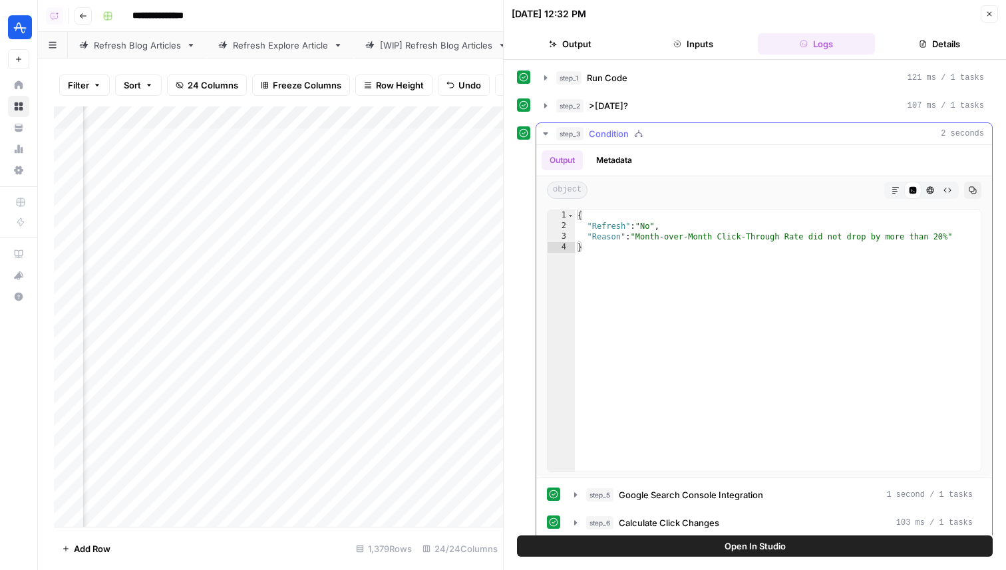
scroll to position [39, 0]
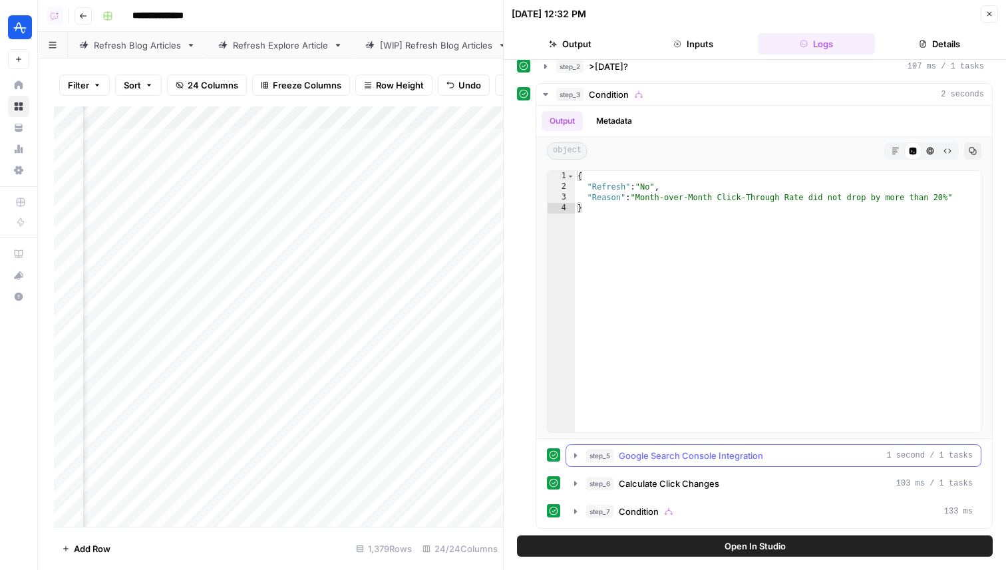
click at [705, 451] on span "Google Search Console Integration" at bounding box center [691, 455] width 144 height 13
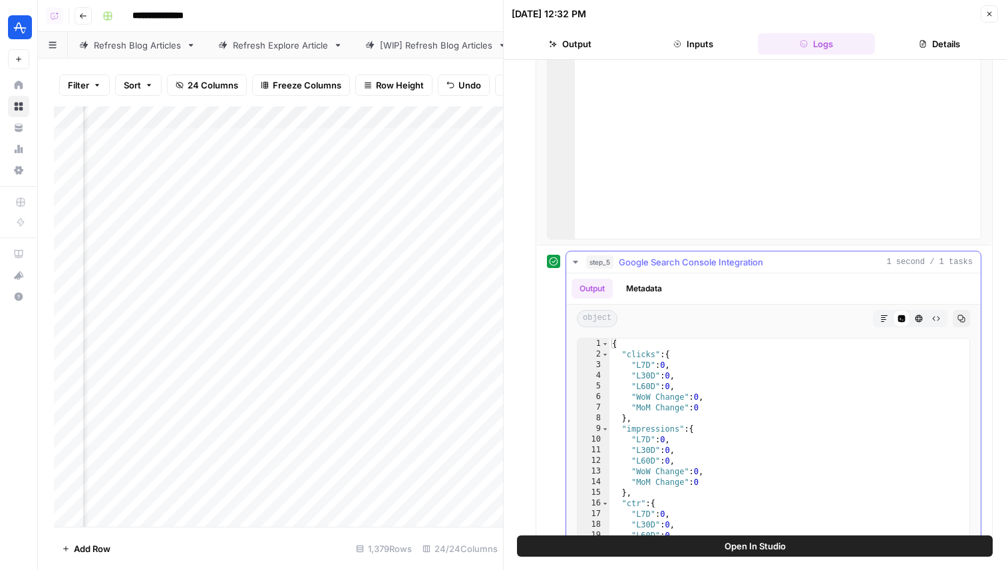
scroll to position [372, 0]
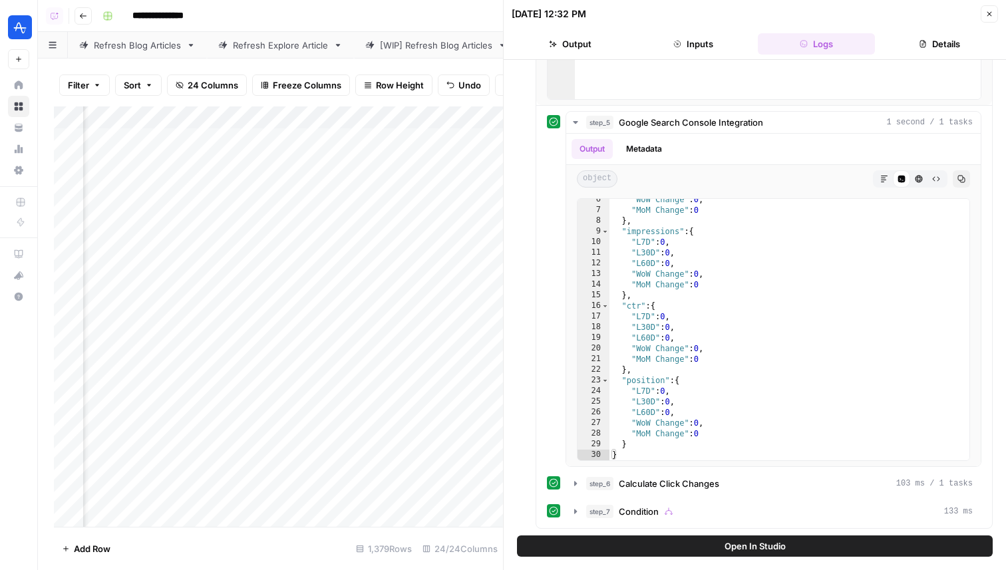
click at [994, 21] on button "Close" at bounding box center [988, 13] width 17 height 17
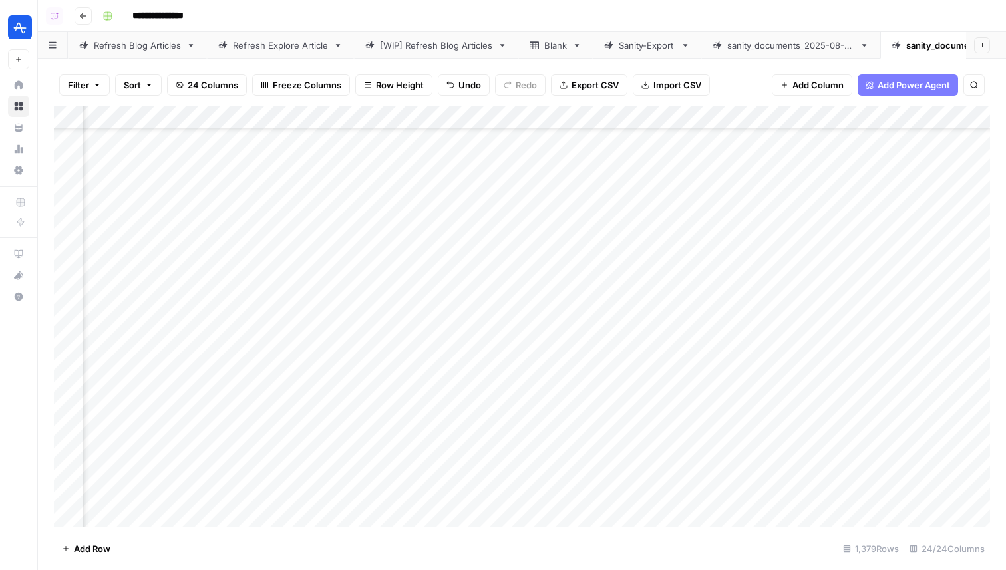
scroll to position [303, 1373]
click at [740, 118] on div "Add Column" at bounding box center [522, 316] width 936 height 420
click at [682, 232] on span "Sort Descending" at bounding box center [710, 229] width 116 height 13
click at [734, 111] on div "Add Column" at bounding box center [522, 316] width 936 height 420
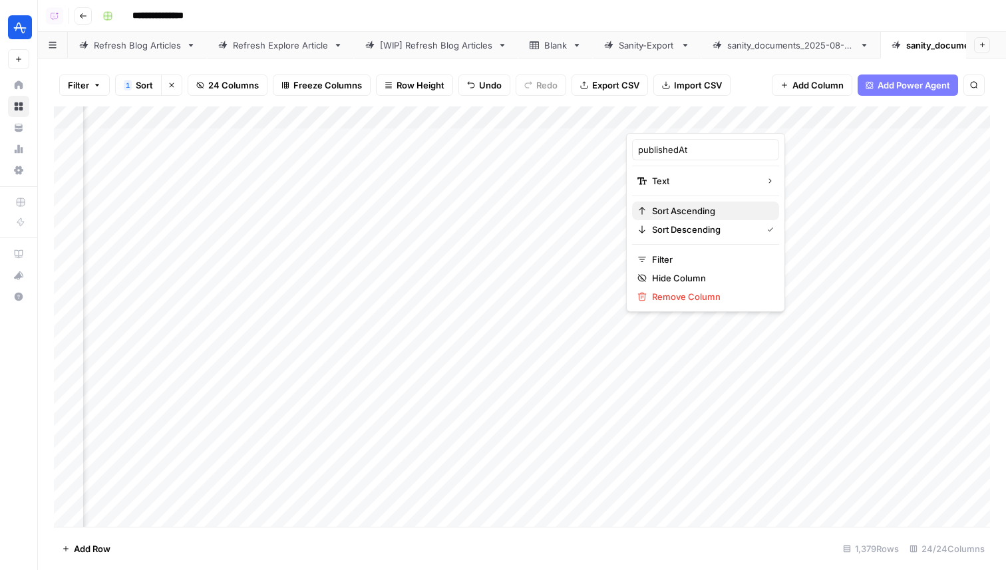
click at [693, 215] on span "Sort Ascending" at bounding box center [710, 210] width 116 height 13
click at [582, 145] on div "Add Column" at bounding box center [522, 316] width 936 height 420
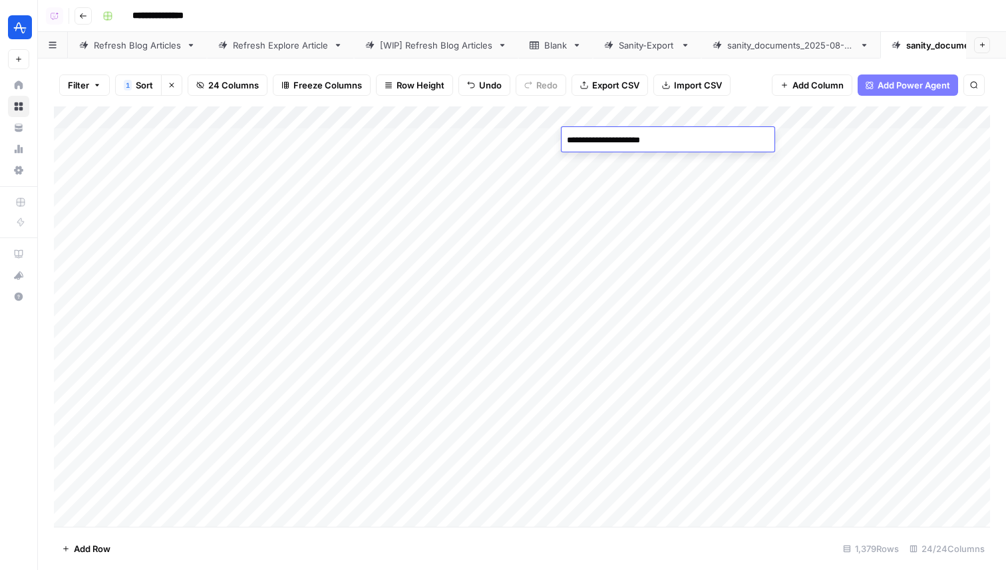
click at [569, 140] on textarea "**********" at bounding box center [667, 140] width 213 height 19
click at [695, 141] on textarea "**********" at bounding box center [667, 140] width 213 height 19
type textarea "**********"
click at [724, 228] on div "Add Column" at bounding box center [522, 316] width 936 height 420
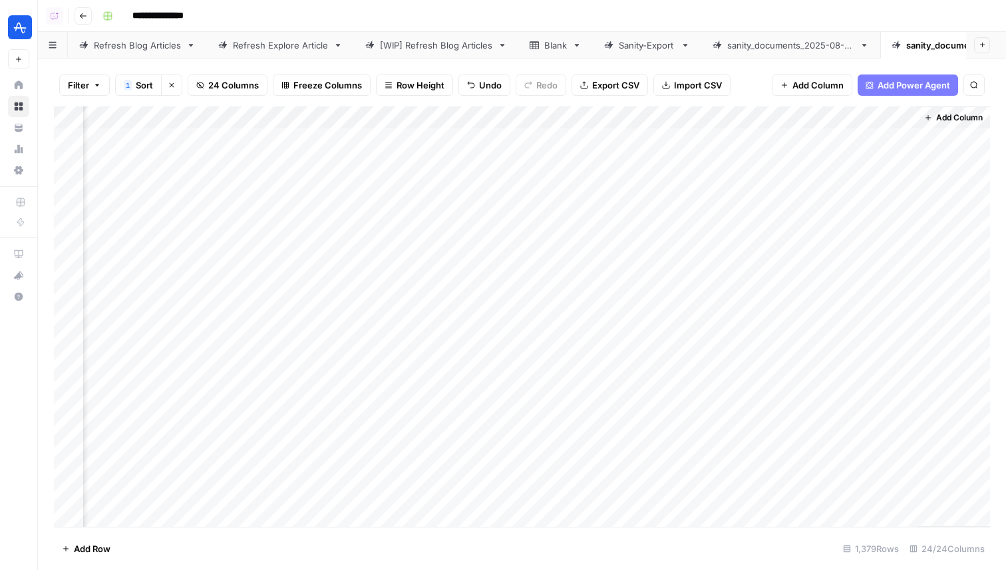
click at [634, 140] on div "Add Column" at bounding box center [522, 316] width 936 height 420
click at [654, 136] on div "Add Column" at bounding box center [522, 316] width 936 height 420
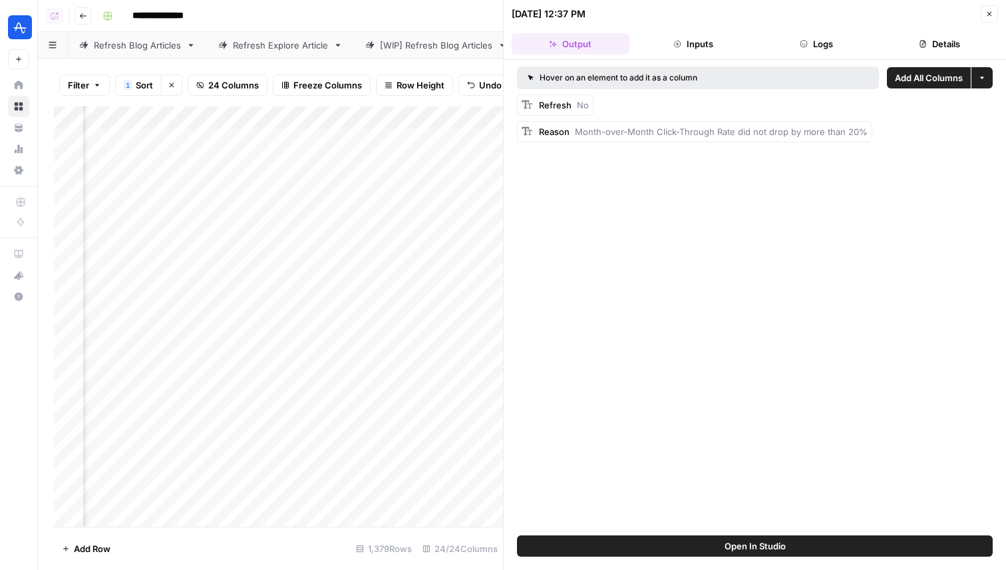
click at [811, 35] on button "Logs" at bounding box center [817, 43] width 118 height 21
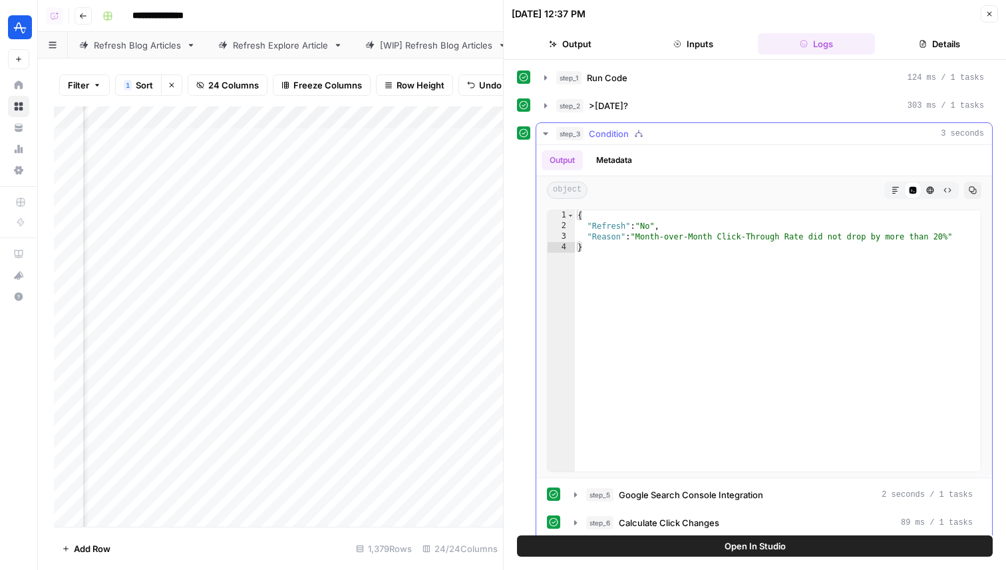
scroll to position [39, 0]
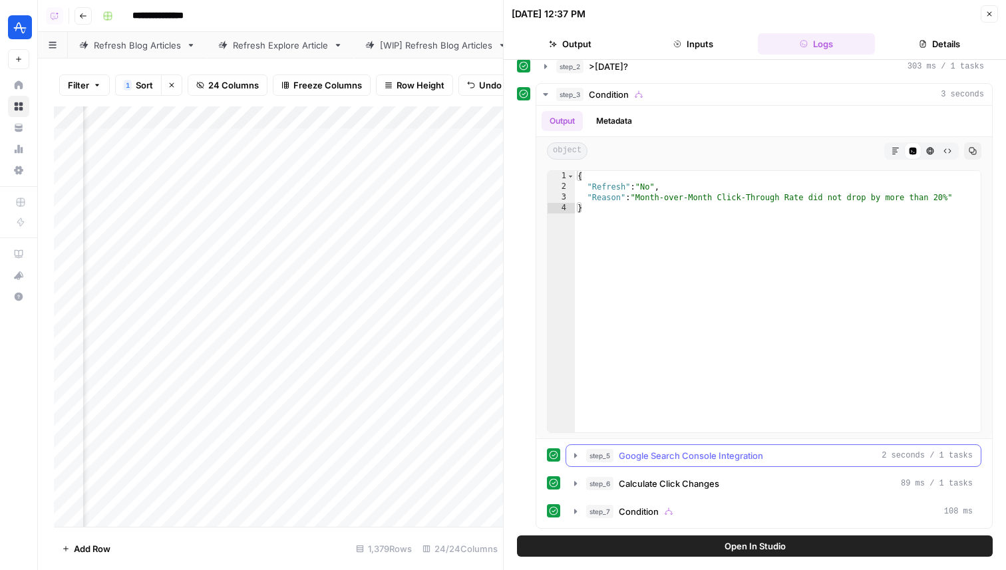
click at [686, 456] on span "Google Search Console Integration" at bounding box center [691, 455] width 144 height 13
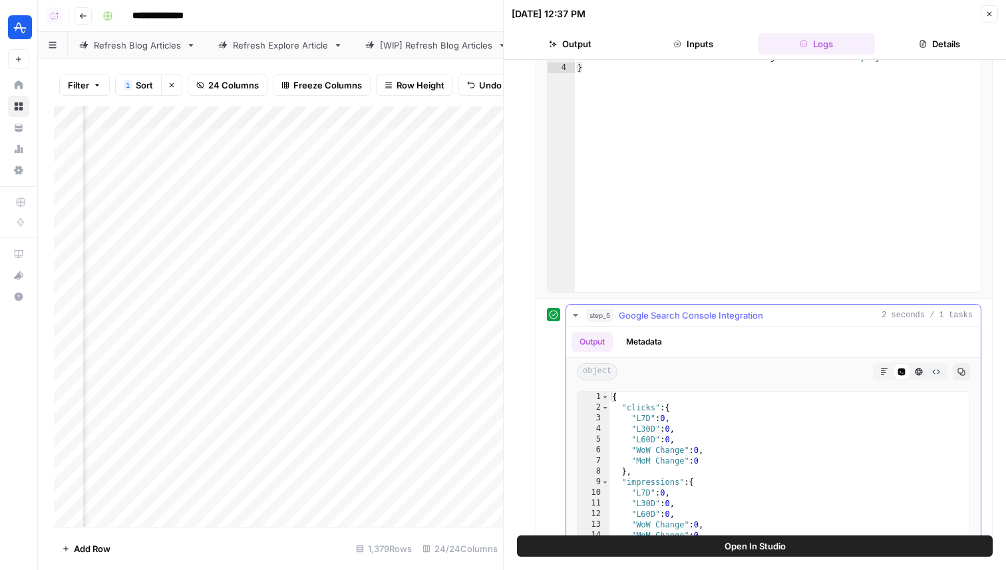
scroll to position [372, 0]
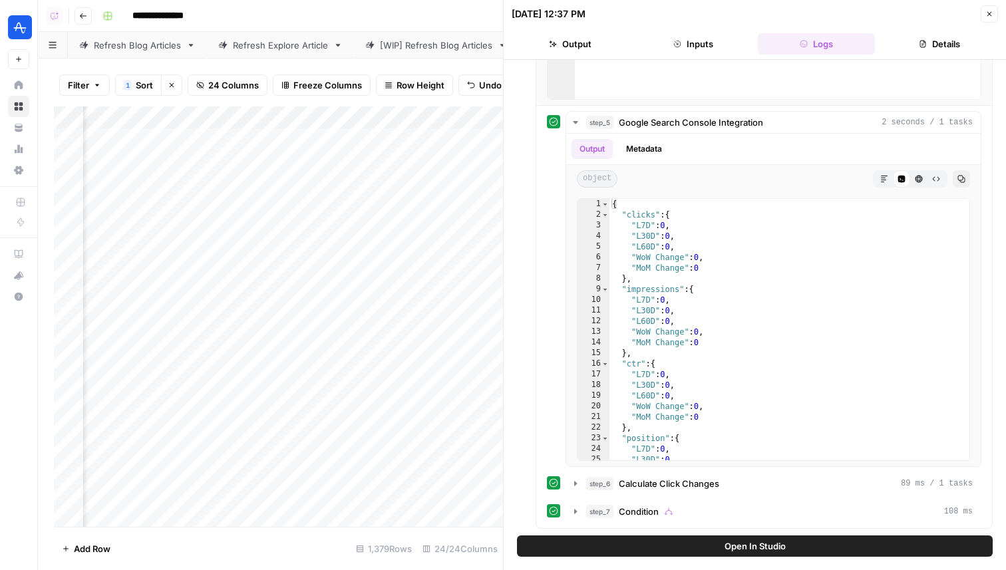
click at [990, 13] on icon "button" at bounding box center [989, 14] width 8 height 8
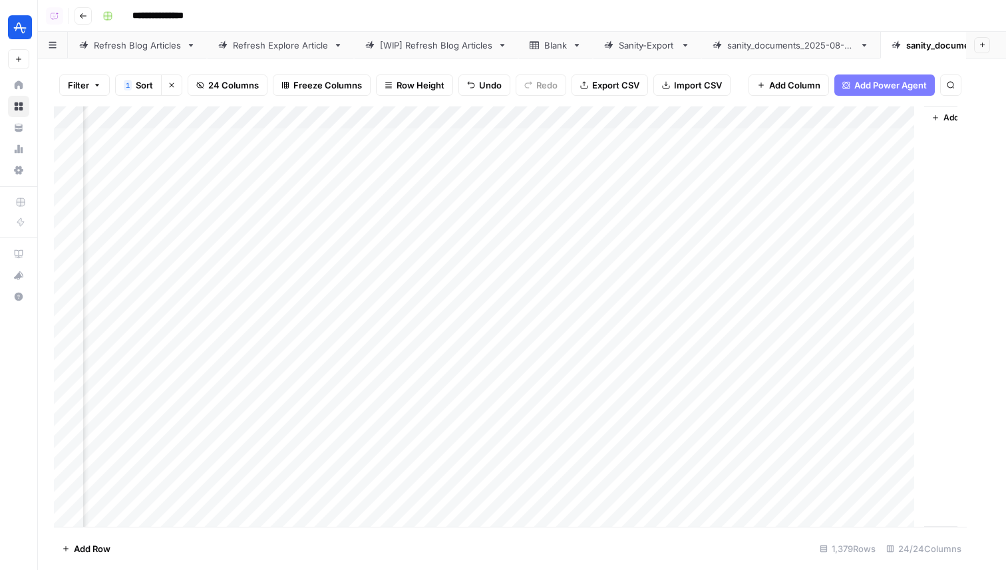
scroll to position [0, 2025]
click at [660, 138] on div "Add Column" at bounding box center [522, 316] width 936 height 420
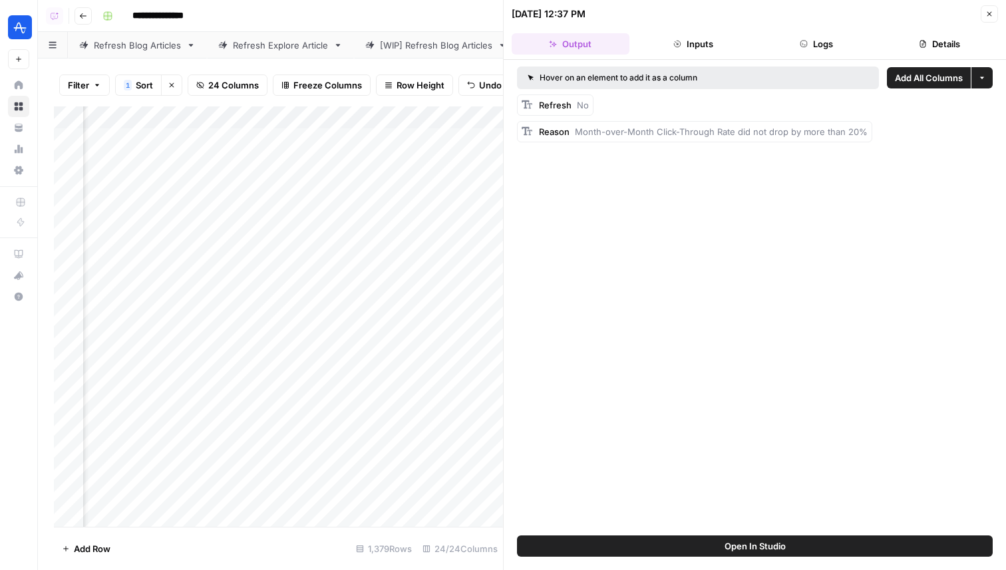
click at [781, 37] on button "Logs" at bounding box center [817, 43] width 118 height 21
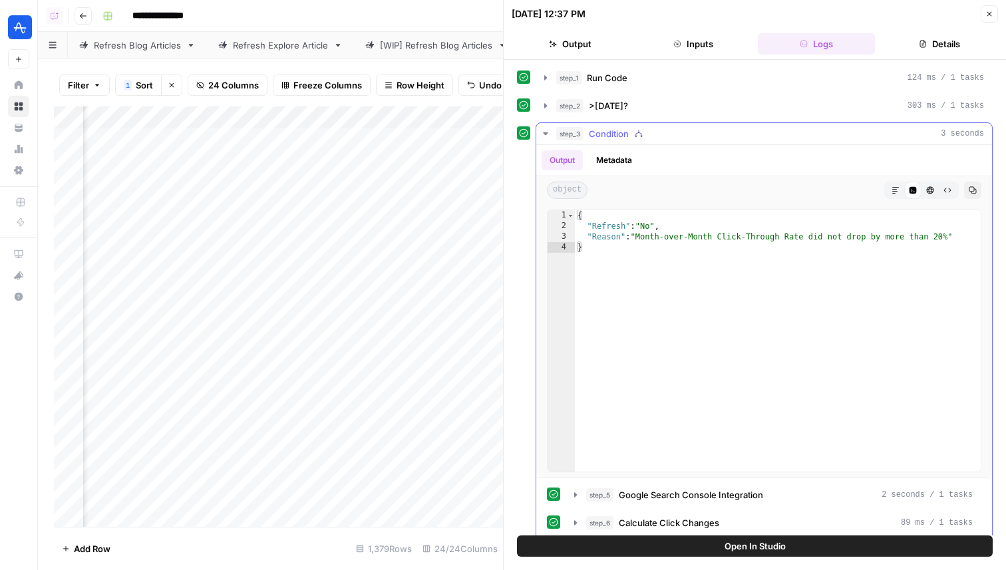
scroll to position [39, 0]
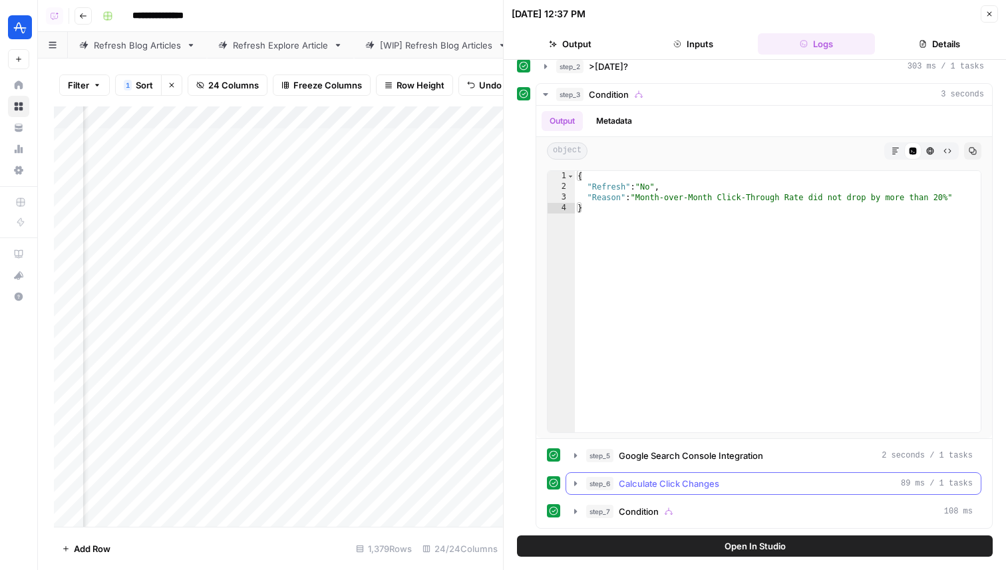
click at [694, 481] on span "Calculate Click Changes" at bounding box center [669, 483] width 100 height 13
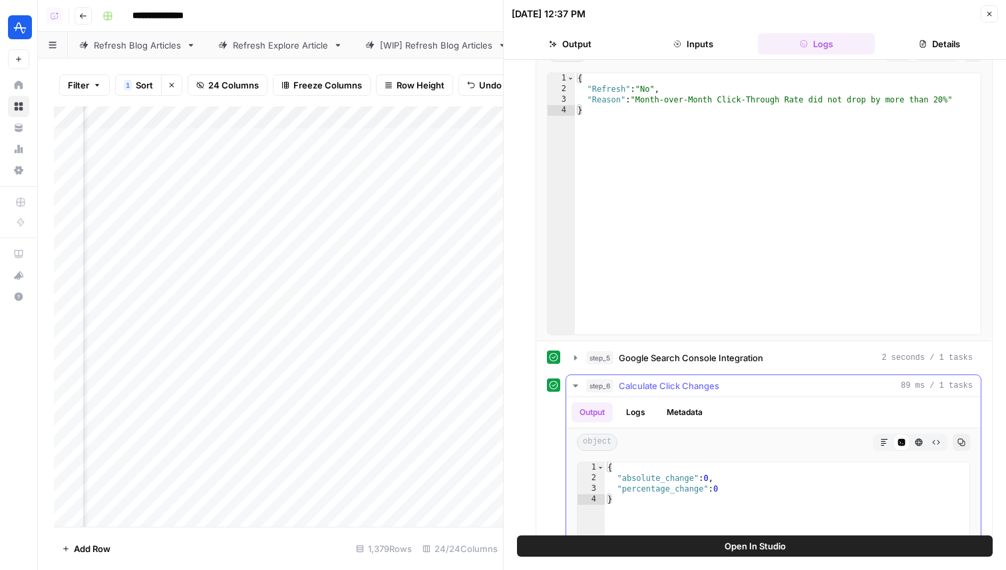
scroll to position [249, 0]
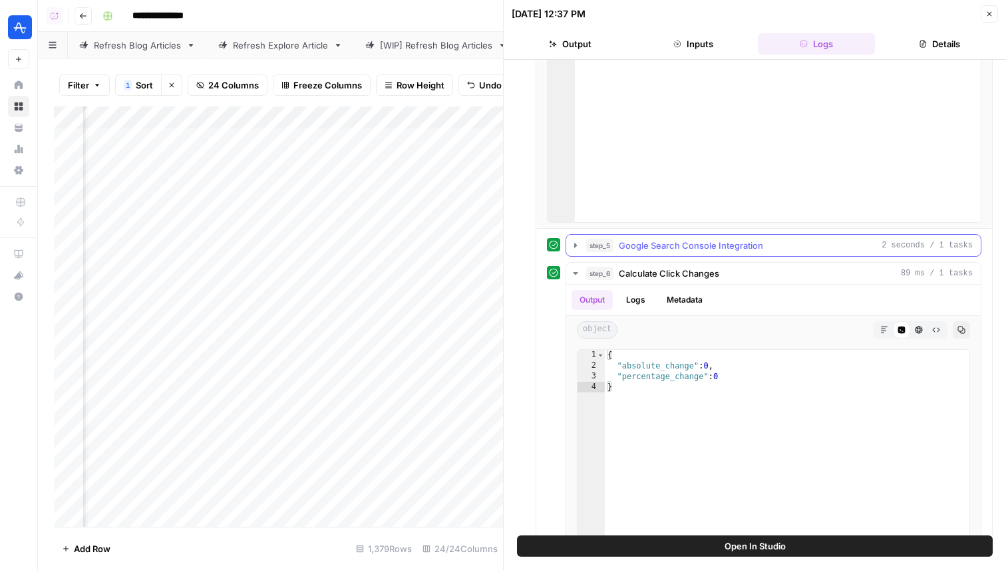
click at [764, 243] on div "step_5 Google Search Console Integration 2 seconds / 1 tasks" at bounding box center [779, 245] width 386 height 13
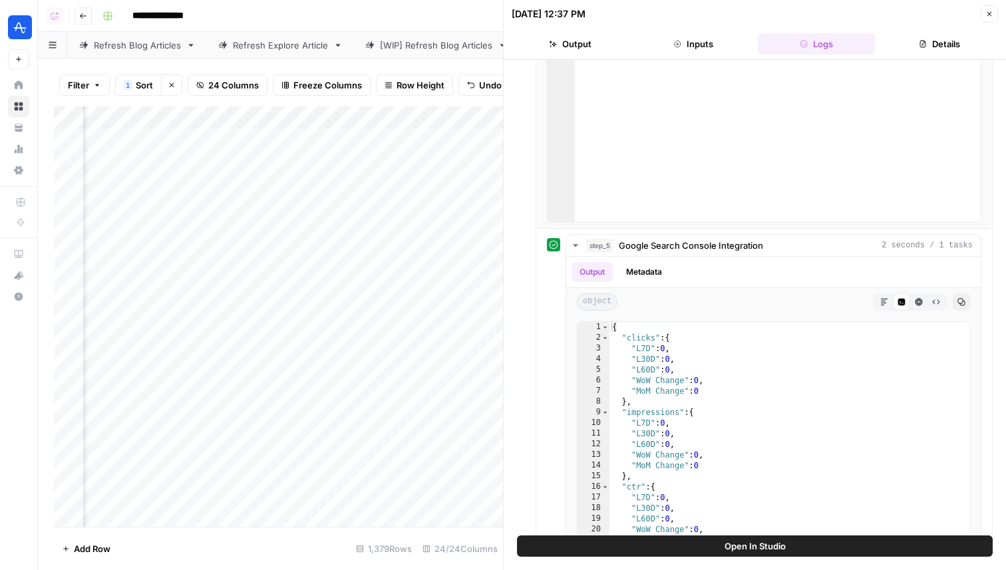
click at [421, 134] on div "Add Column" at bounding box center [278, 316] width 449 height 420
click at [294, 144] on div "Add Column" at bounding box center [278, 316] width 449 height 420
click at [440, 141] on textarea "**********" at bounding box center [330, 140] width 237 height 19
drag, startPoint x: 438, startPoint y: 141, endPoint x: 326, endPoint y: 139, distance: 112.4
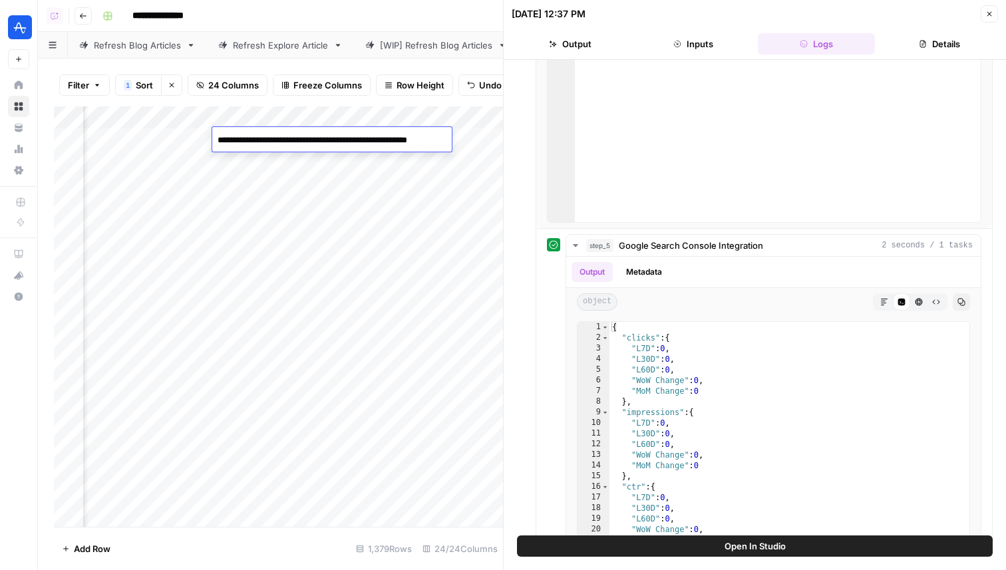
click at [326, 139] on textarea "**********" at bounding box center [330, 140] width 237 height 19
click at [396, 171] on div "Add Column" at bounding box center [278, 316] width 449 height 420
click at [397, 164] on div "Add Column" at bounding box center [278, 316] width 449 height 420
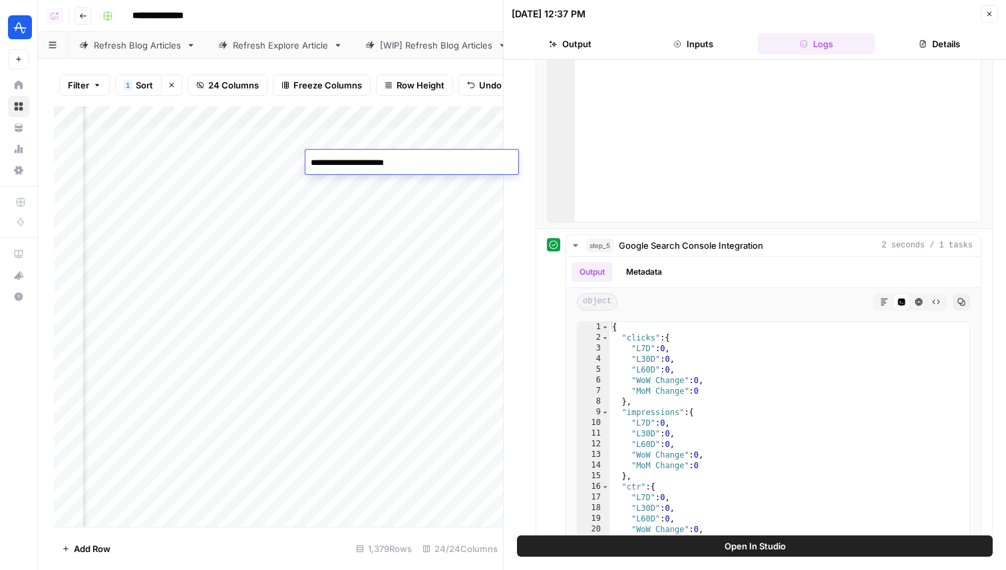
click at [379, 192] on div "Add Column" at bounding box center [278, 316] width 449 height 420
click at [998, 13] on header "08/18/25 at 12:37 PM Close Output Inputs Logs Details" at bounding box center [754, 30] width 502 height 60
click at [992, 13] on icon "button" at bounding box center [989, 14] width 8 height 8
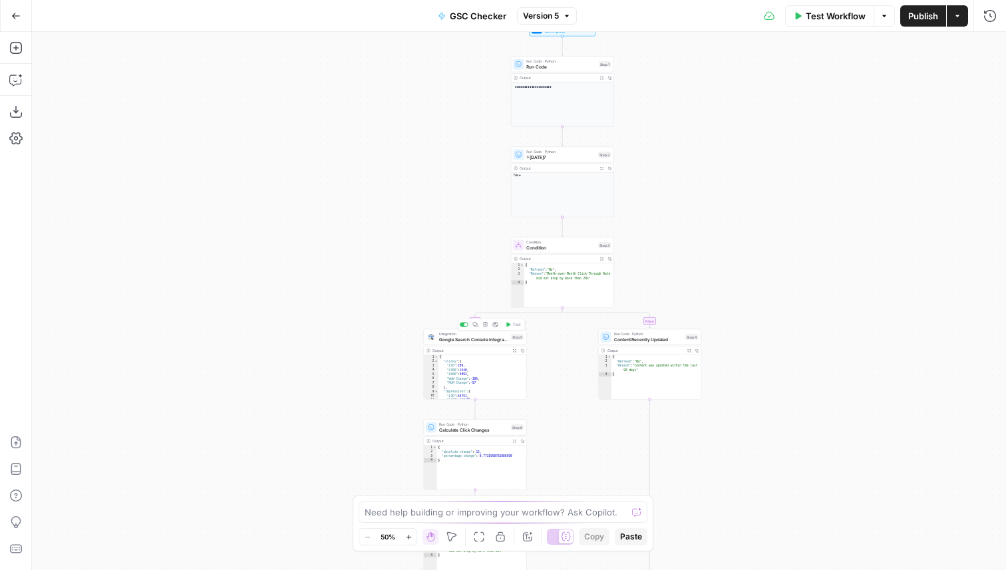
click at [490, 336] on span "Google Search Console Integration" at bounding box center [473, 339] width 69 height 7
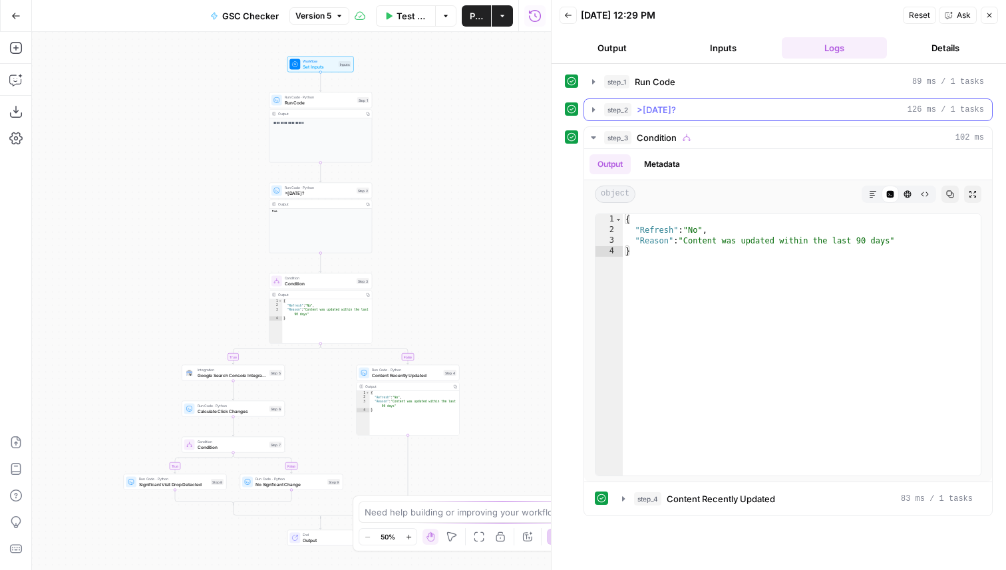
click at [660, 100] on button "step_2 >[DATE]? 126 ms / 1 tasks" at bounding box center [788, 109] width 408 height 21
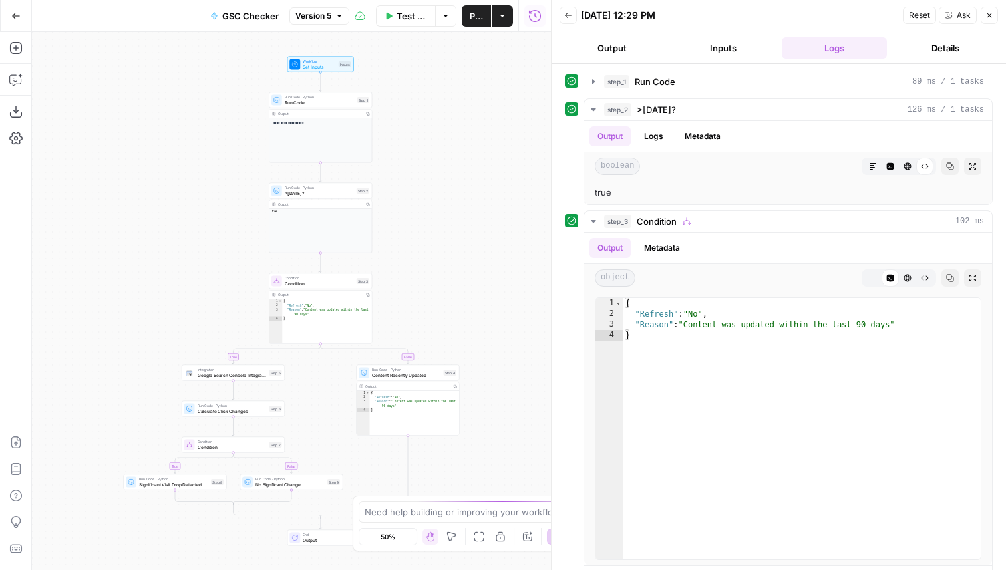
click at [327, 187] on span "Run Code · Python" at bounding box center [319, 187] width 69 height 5
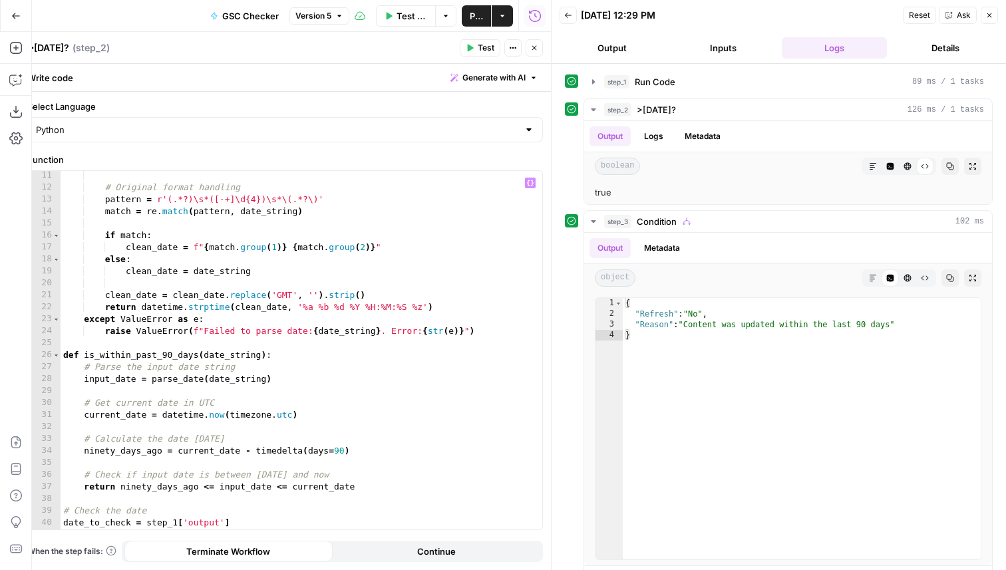
scroll to position [156, 0]
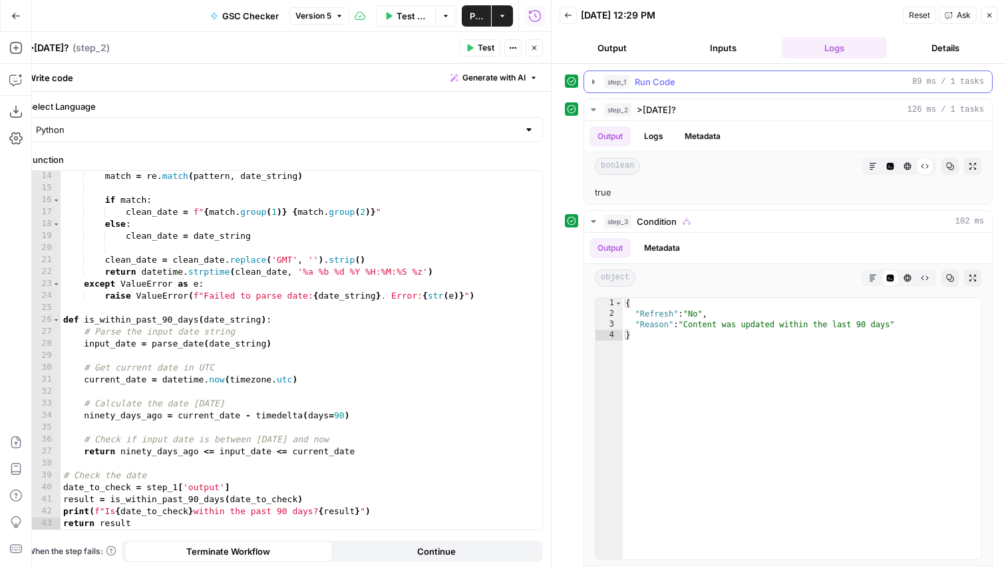
click at [678, 77] on div "step_1 Run Code 89 ms / 1 tasks" at bounding box center [794, 81] width 380 height 13
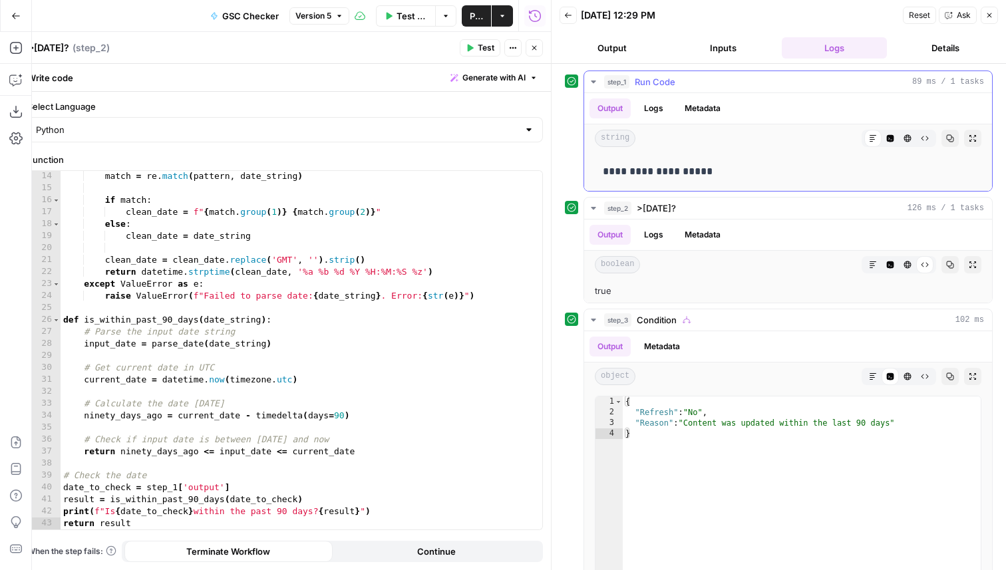
click at [678, 77] on div "step_1 Run Code 89 ms / 1 tasks" at bounding box center [794, 81] width 380 height 13
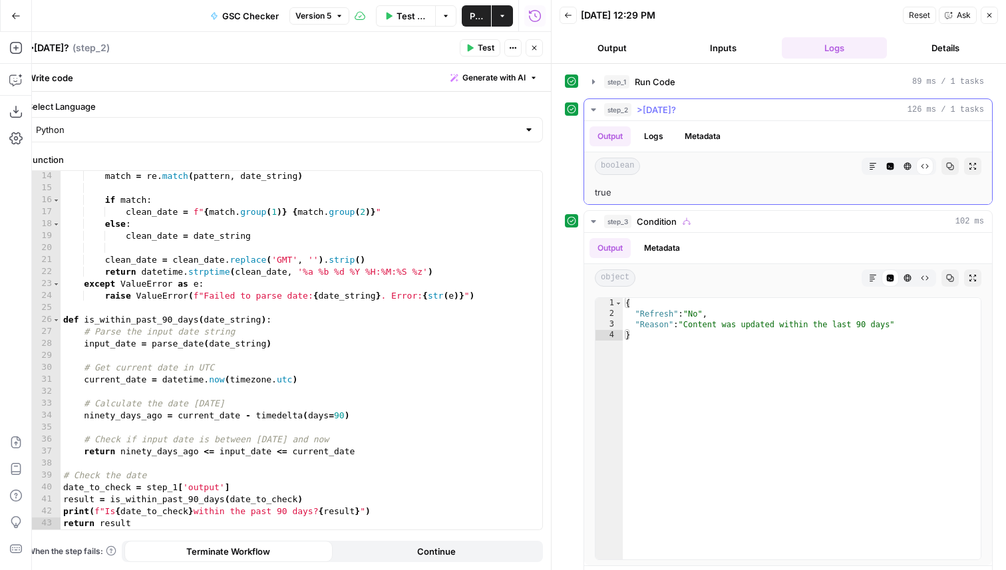
click at [666, 103] on span ">[DATE]?" at bounding box center [655, 109] width 39 height 13
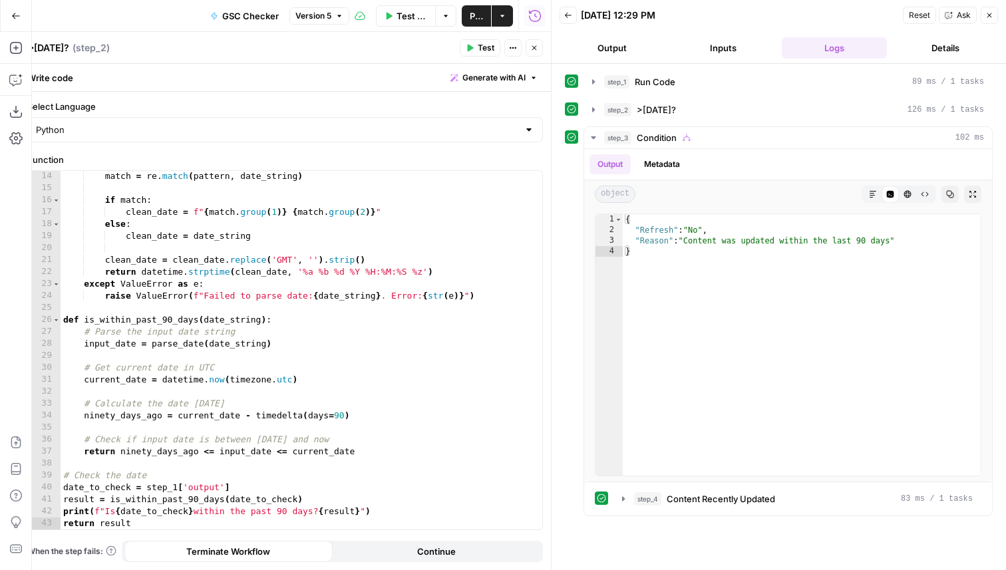
click at [531, 49] on icon "button" at bounding box center [534, 48] width 8 height 8
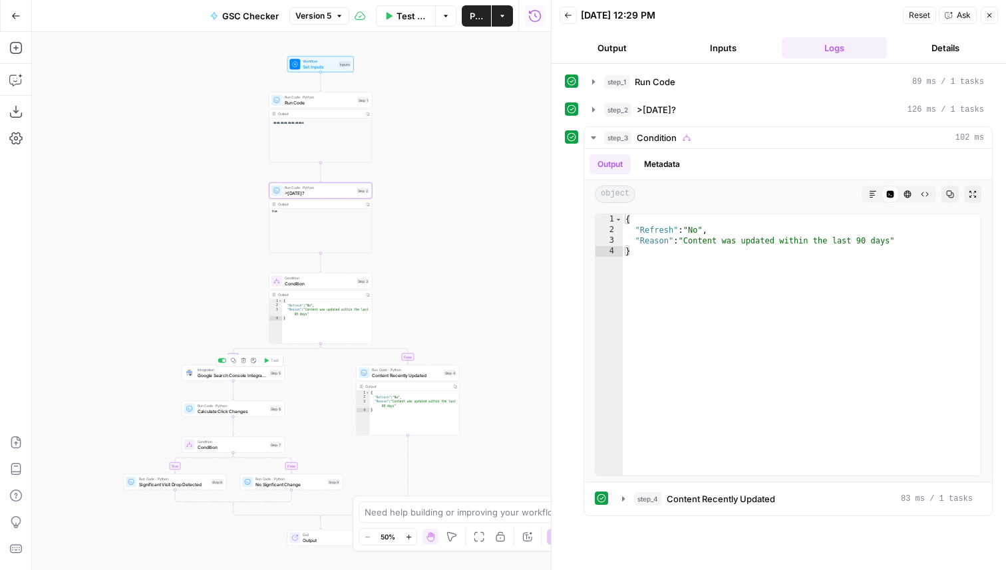
click at [246, 378] on span "Google Search Console Integration" at bounding box center [232, 375] width 69 height 7
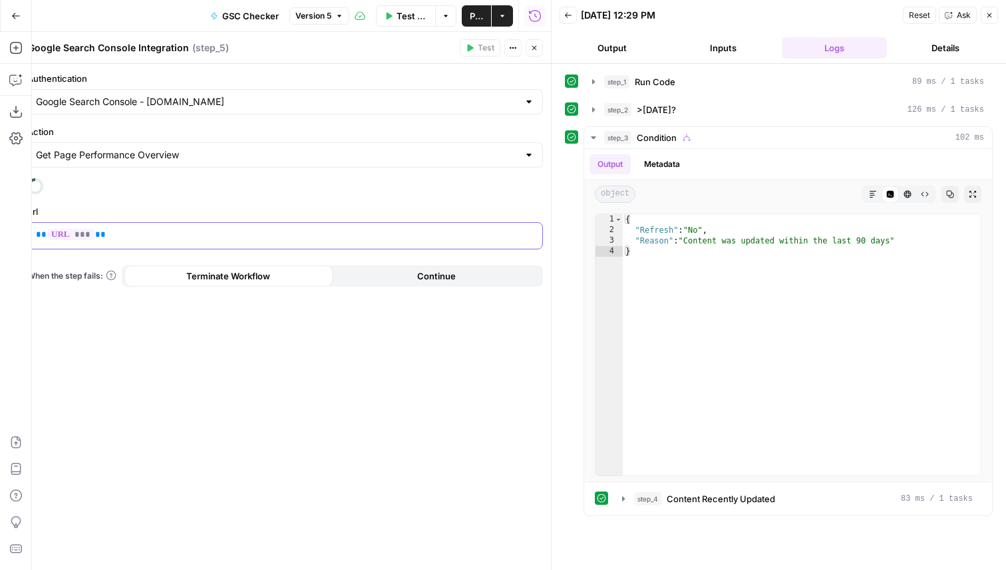
click at [200, 237] on p "** *** **" at bounding box center [285, 234] width 498 height 13
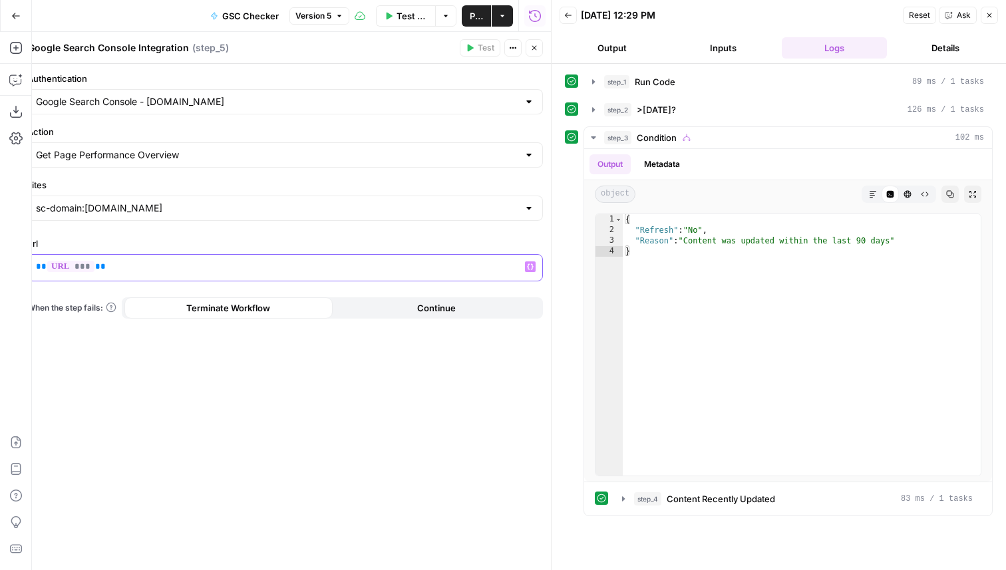
drag, startPoint x: 143, startPoint y: 274, endPoint x: 32, endPoint y: 268, distance: 111.2
click at [32, 268] on div "** *** **" at bounding box center [285, 268] width 514 height 26
paste div
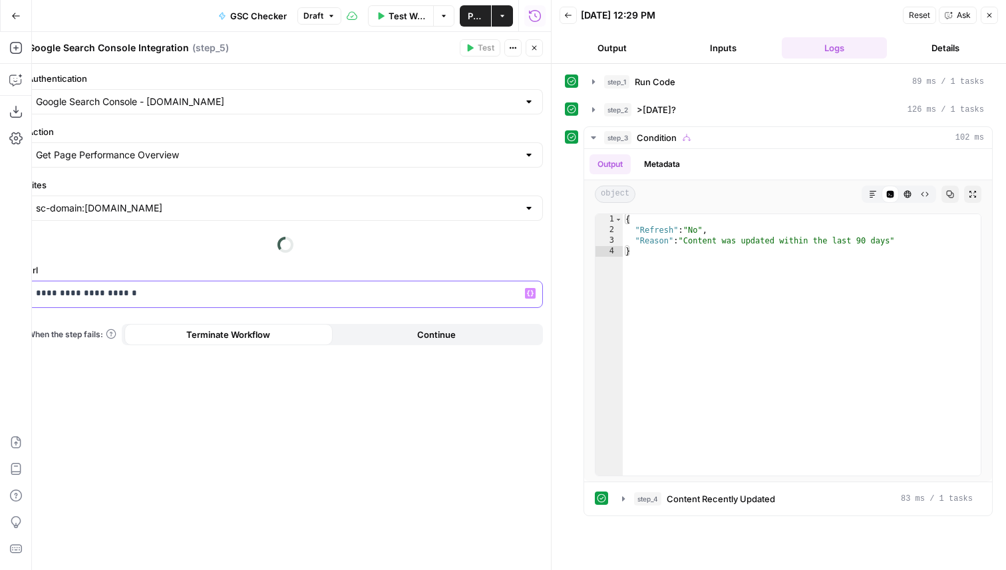
click at [529, 295] on icon "button" at bounding box center [530, 293] width 7 height 7
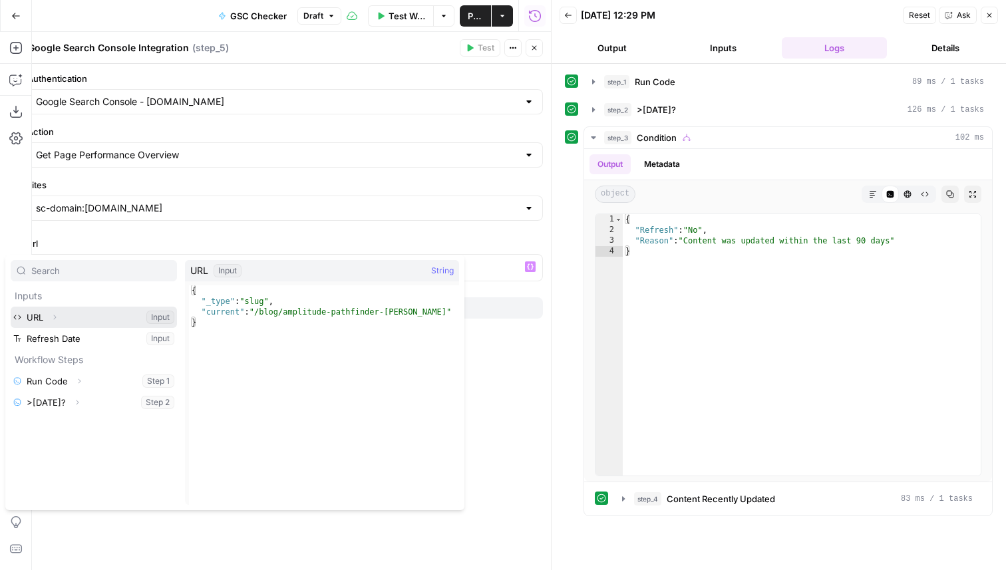
click at [53, 317] on icon "button" at bounding box center [55, 317] width 8 height 8
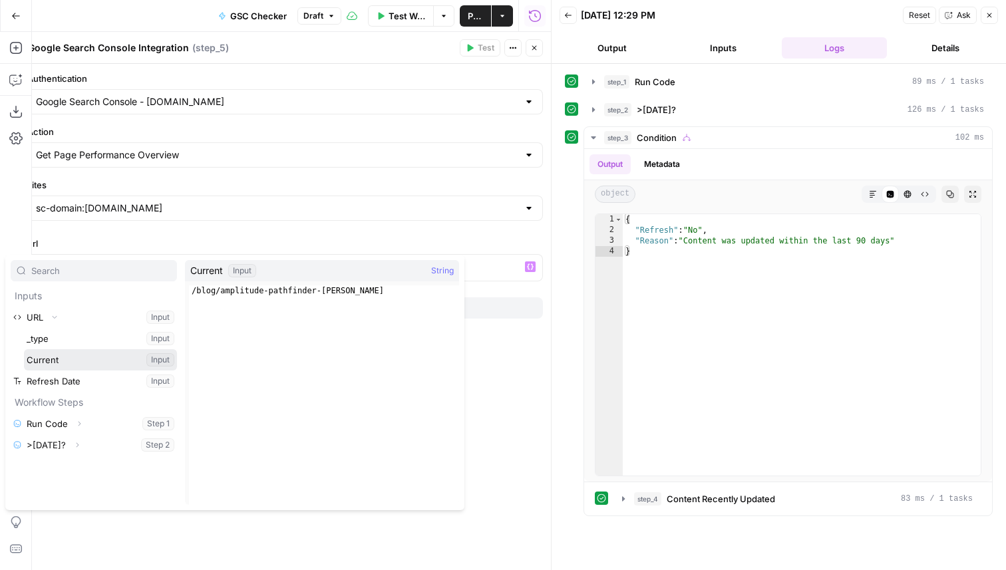
click at [78, 360] on button "Select variable Current" at bounding box center [100, 359] width 153 height 21
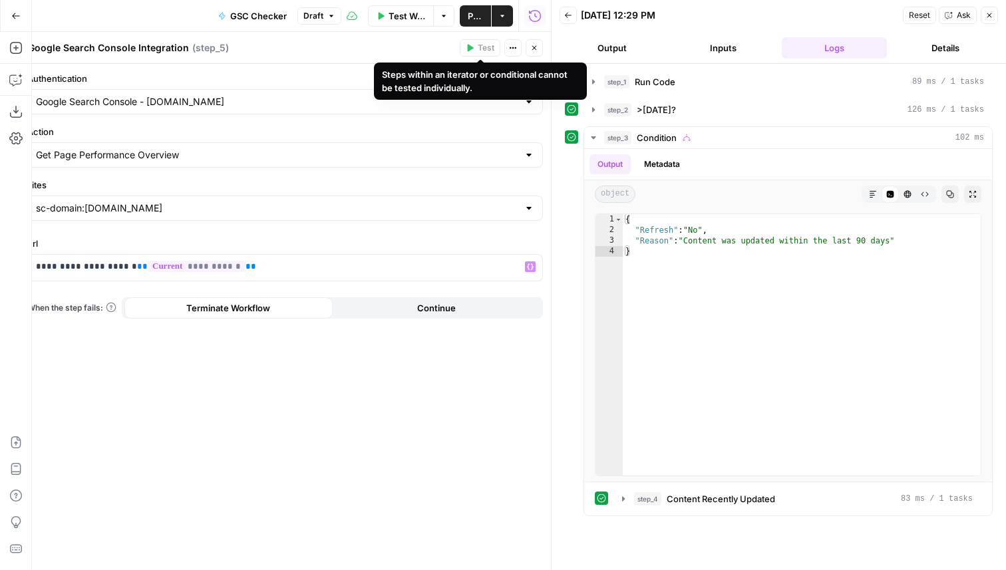
click at [535, 42] on button "Close" at bounding box center [533, 47] width 17 height 17
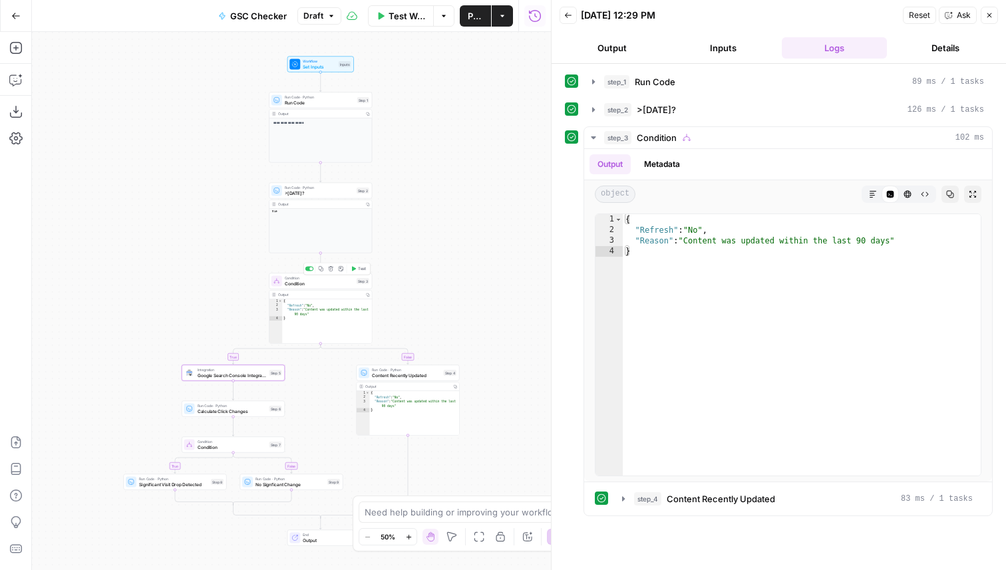
click at [358, 270] on span "Test" at bounding box center [362, 269] width 8 height 6
click at [321, 286] on span "Condition" at bounding box center [319, 283] width 69 height 7
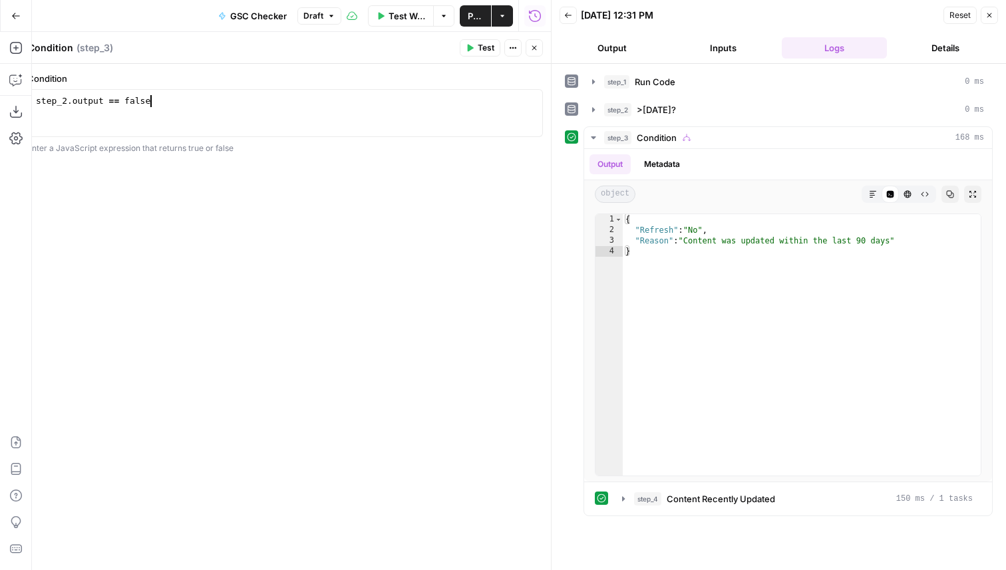
click at [160, 104] on div "step_2 . output == false" at bounding box center [284, 125] width 503 height 60
click at [480, 45] on span "Test" at bounding box center [486, 48] width 17 height 12
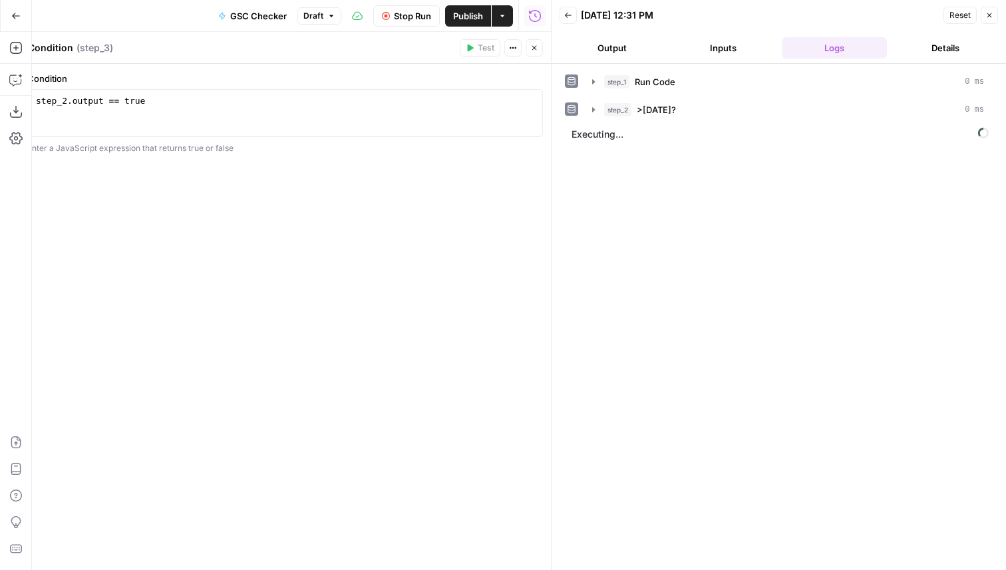
click at [187, 98] on div "step_2 . output == true" at bounding box center [284, 125] width 503 height 60
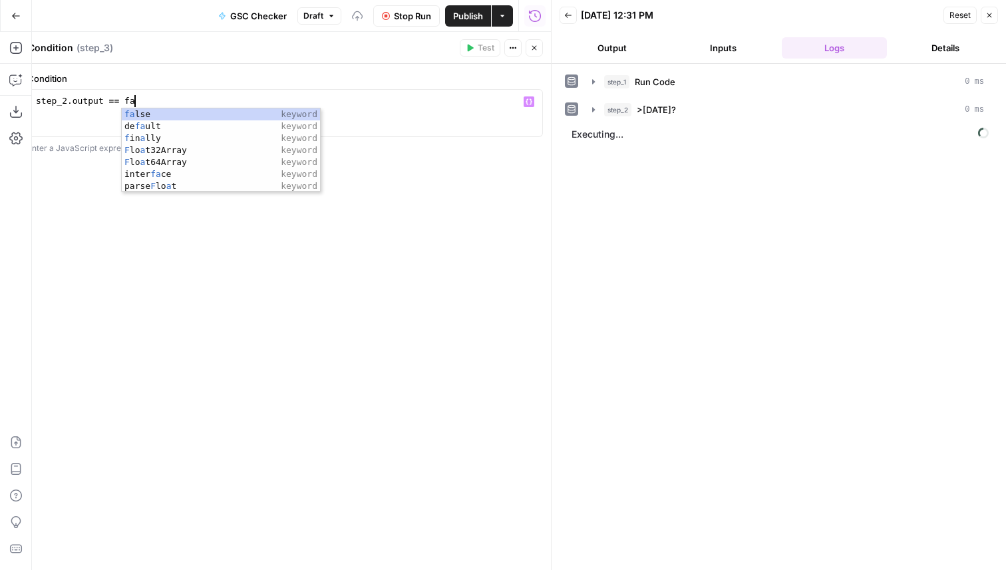
scroll to position [0, 8]
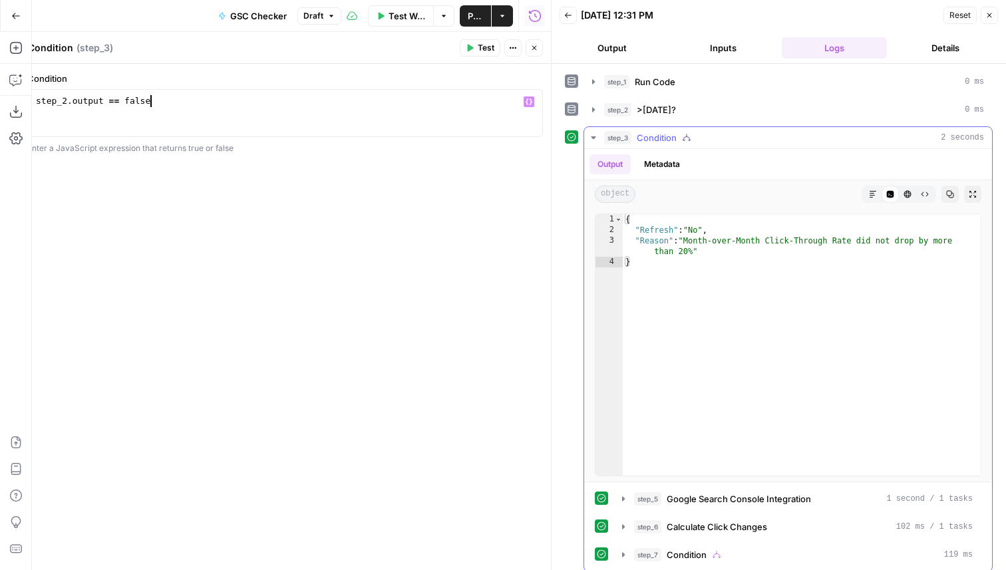
type textarea "**********"
click at [790, 488] on button "step_5 Google Search Console Integration 1 second / 1 tasks" at bounding box center [797, 498] width 366 height 21
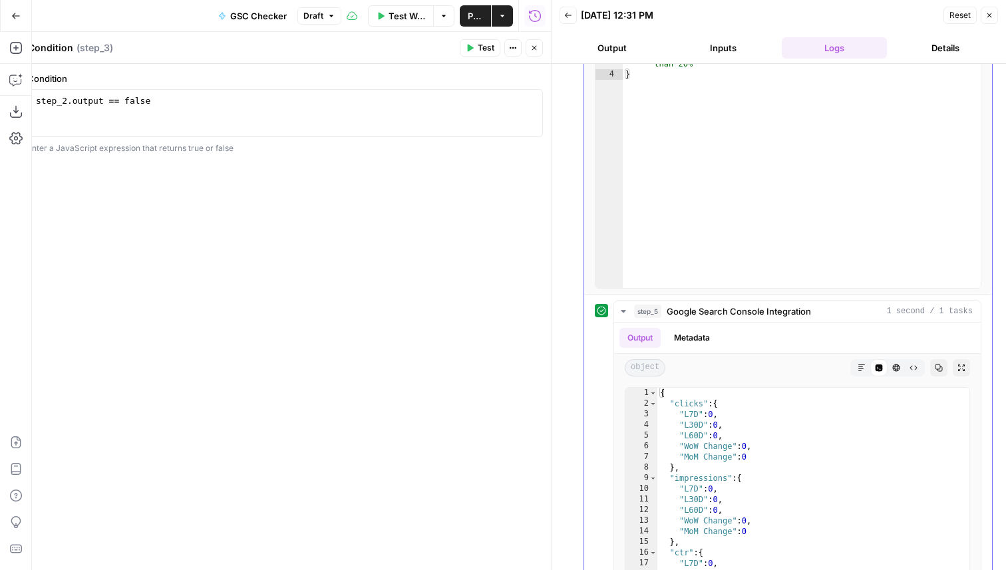
scroll to position [193, 0]
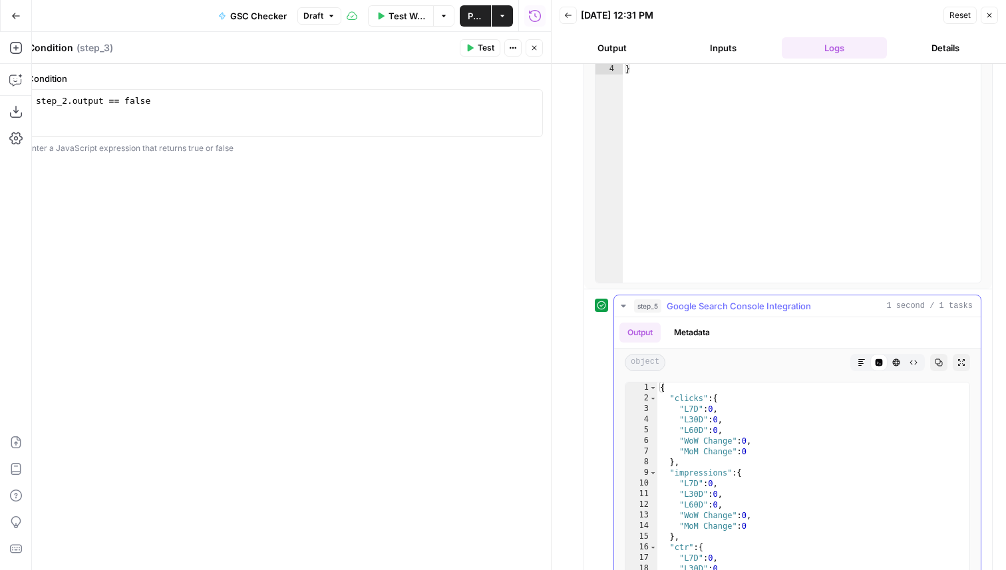
click at [702, 337] on button "Metadata" at bounding box center [692, 333] width 52 height 20
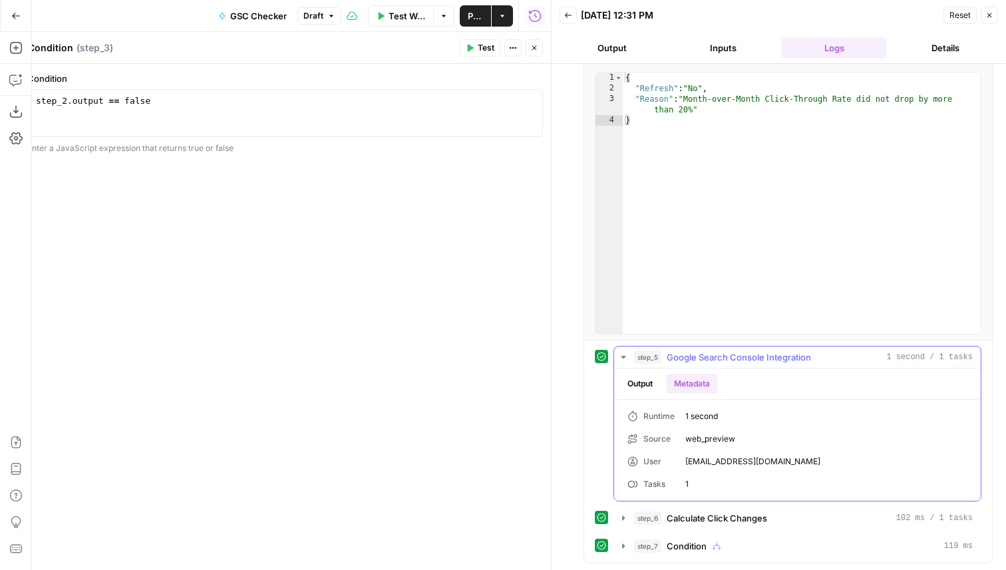
click at [638, 386] on button "Output" at bounding box center [639, 384] width 41 height 20
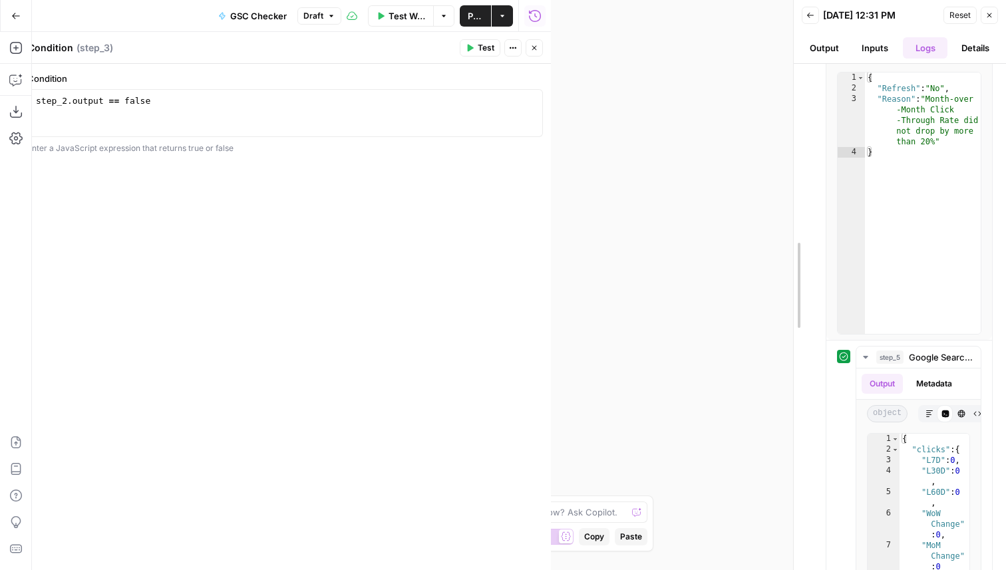
drag, startPoint x: 555, startPoint y: 301, endPoint x: 909, endPoint y: 367, distance: 360.0
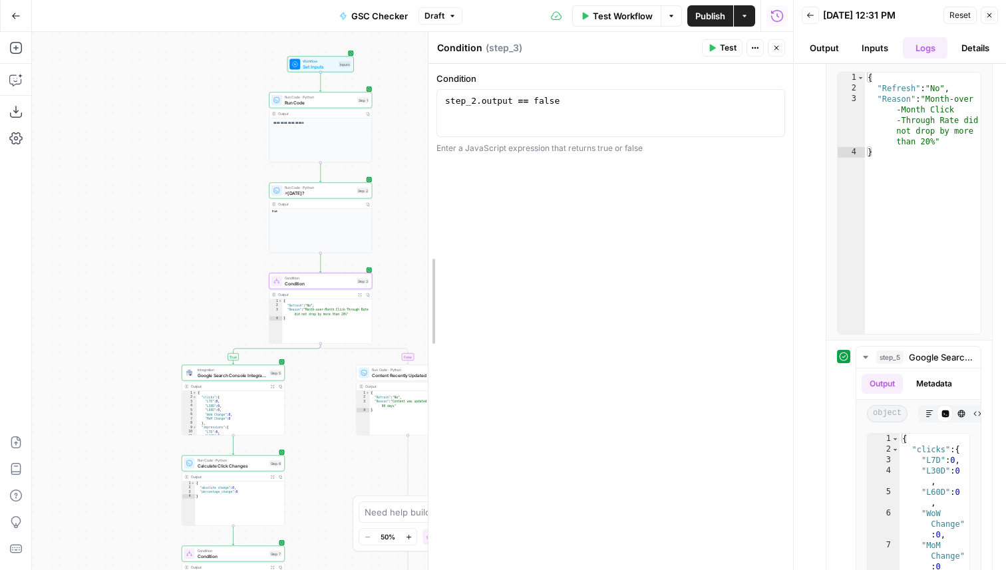
drag, startPoint x: 263, startPoint y: 313, endPoint x: 521, endPoint y: 360, distance: 261.8
click at [869, 48] on button "Inputs" at bounding box center [874, 47] width 45 height 21
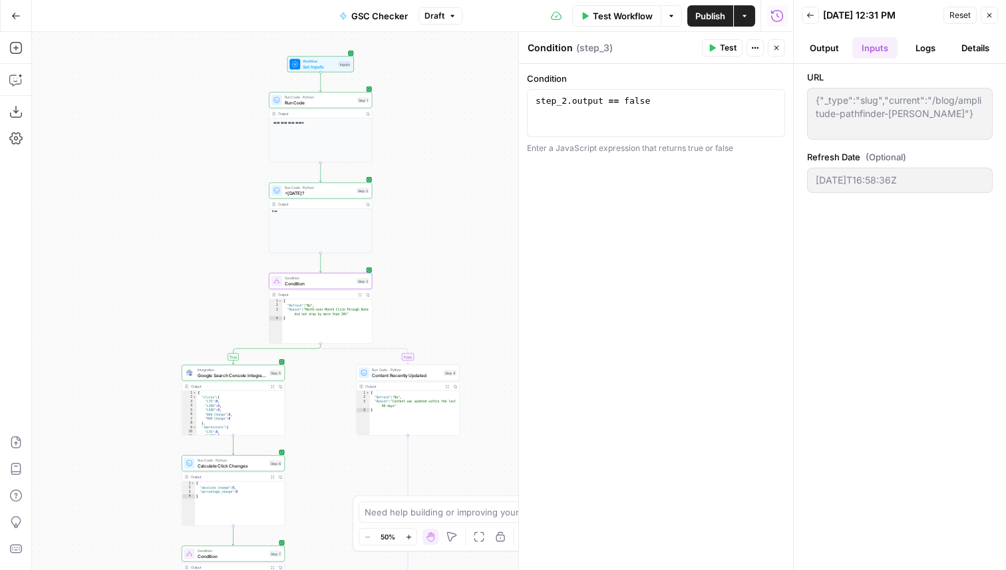
scroll to position [0, 0]
